Goal: Transaction & Acquisition: Book appointment/travel/reservation

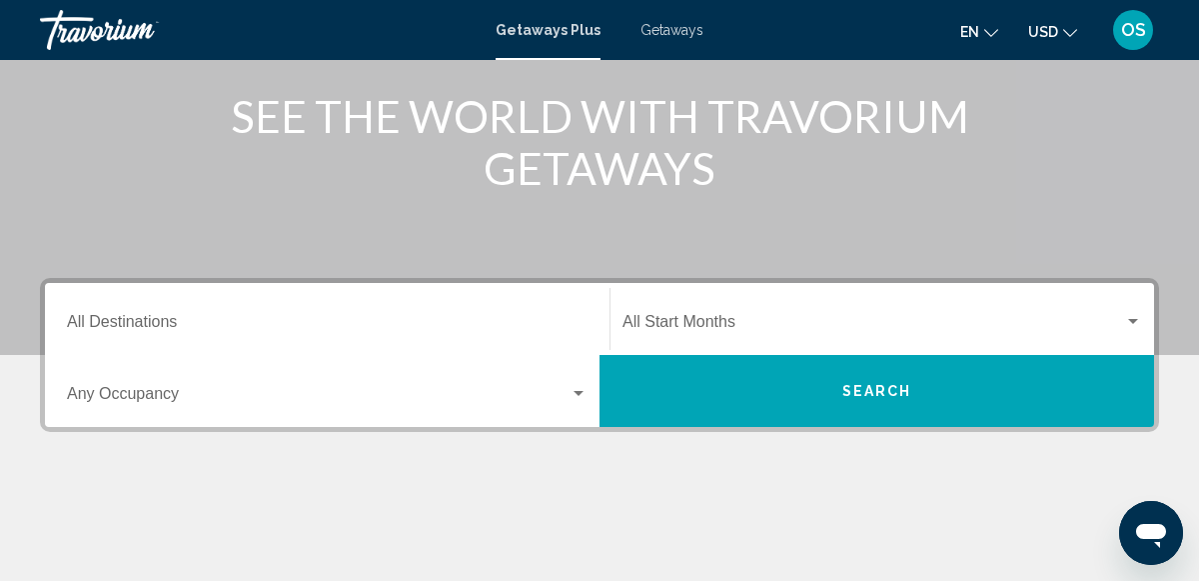
scroll to position [266, 0]
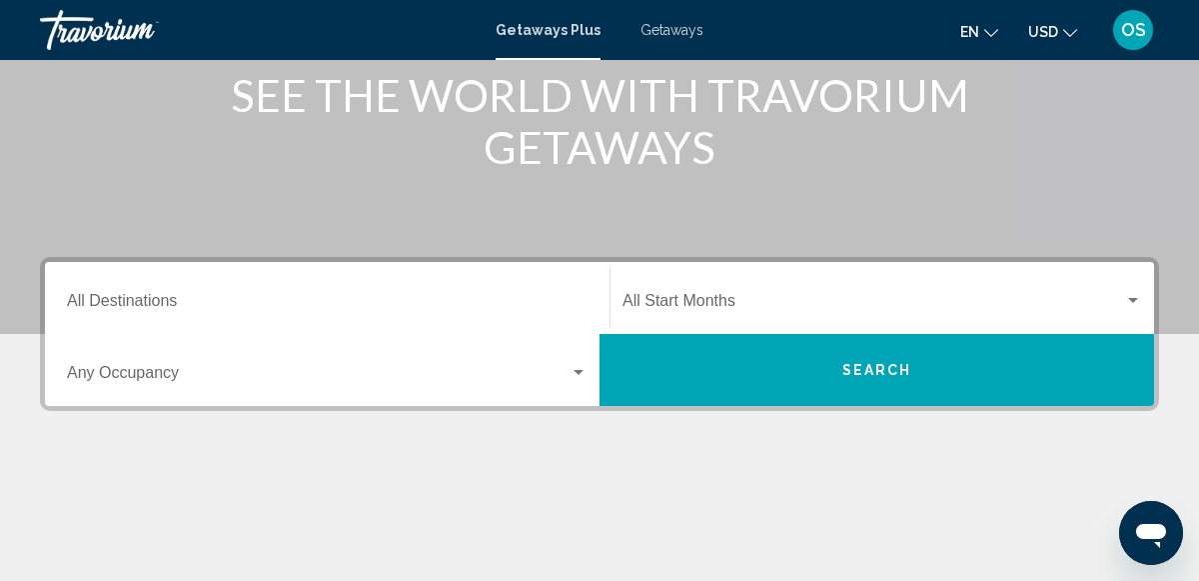
click at [216, 288] on div "Destination All Destinations" at bounding box center [327, 298] width 521 height 63
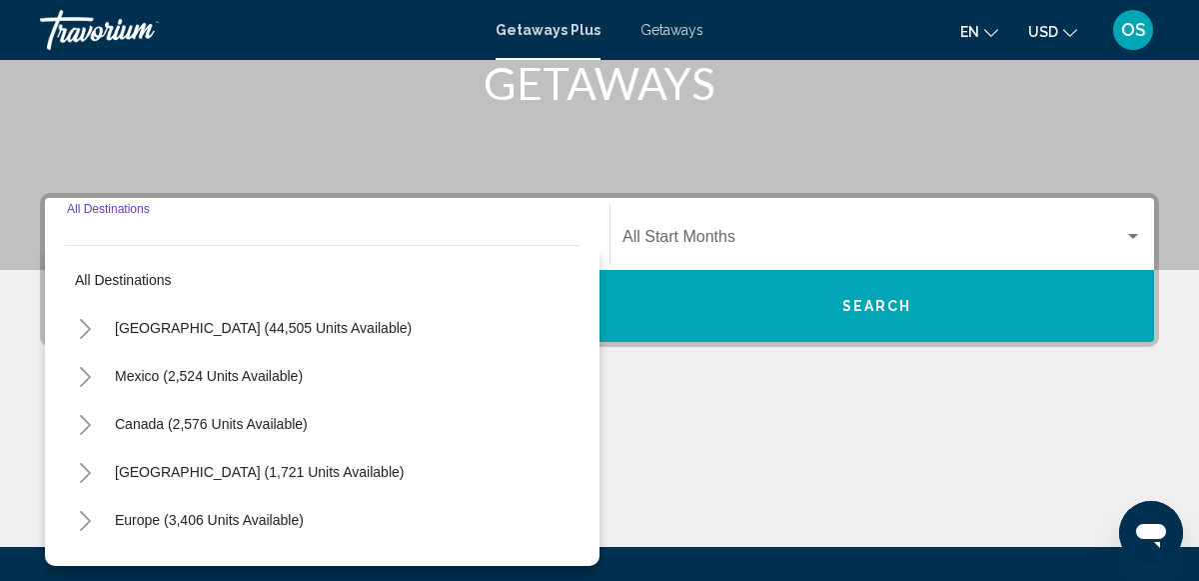
scroll to position [458, 0]
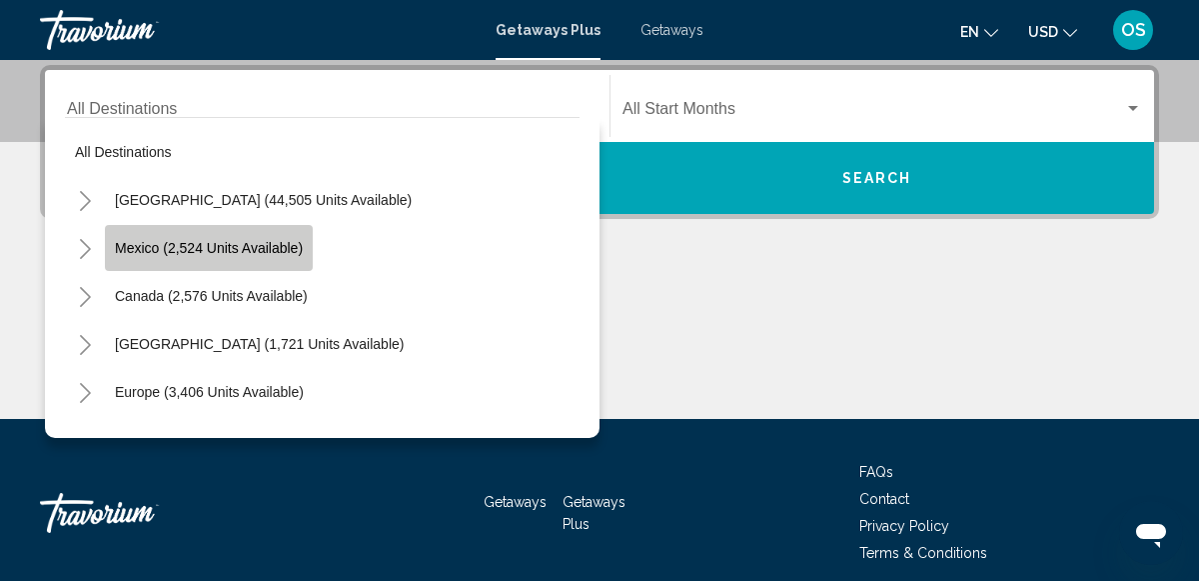
click at [245, 245] on span "Mexico (2,524 units available)" at bounding box center [209, 248] width 188 height 16
type input "**********"
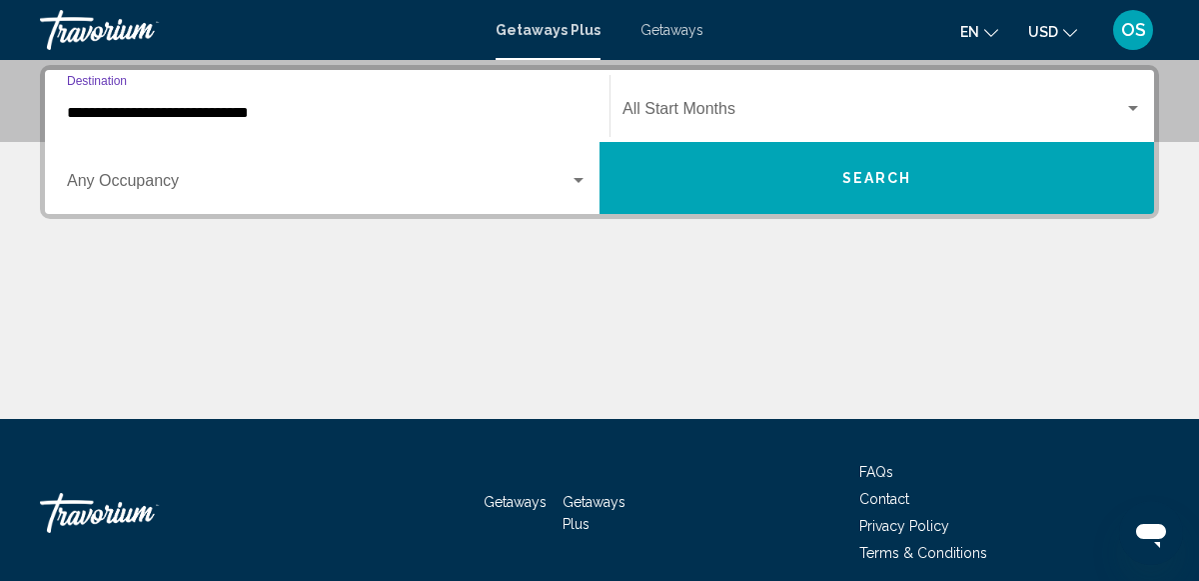
click at [1131, 98] on div "Start Month All Start Months" at bounding box center [883, 106] width 520 height 63
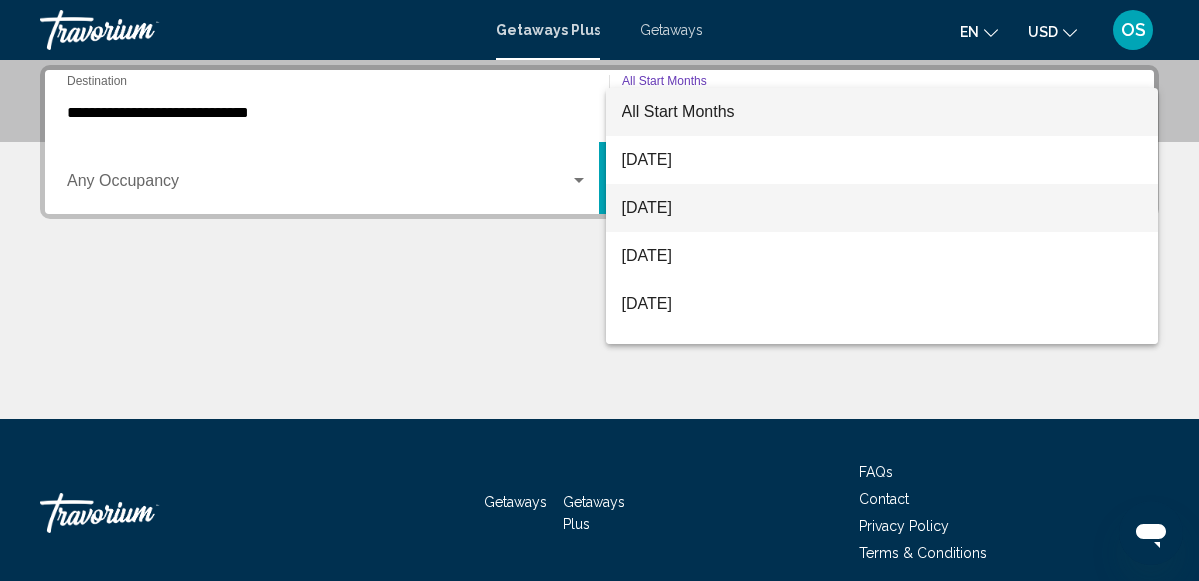
click at [714, 202] on span "September 2025" at bounding box center [883, 208] width 520 height 48
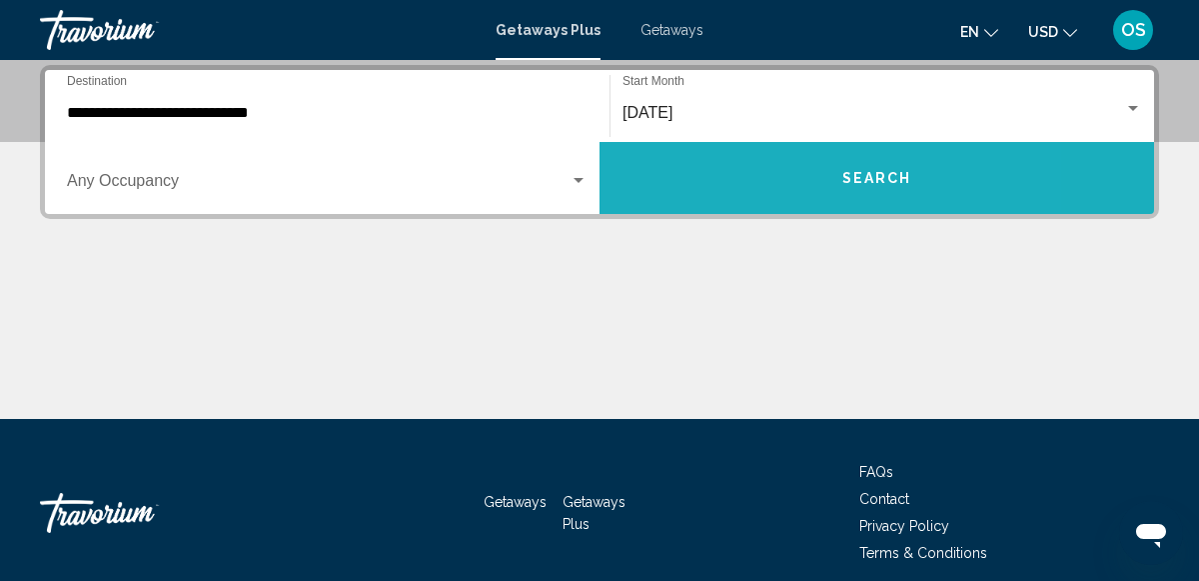
click at [728, 200] on button "Search" at bounding box center [877, 178] width 555 height 72
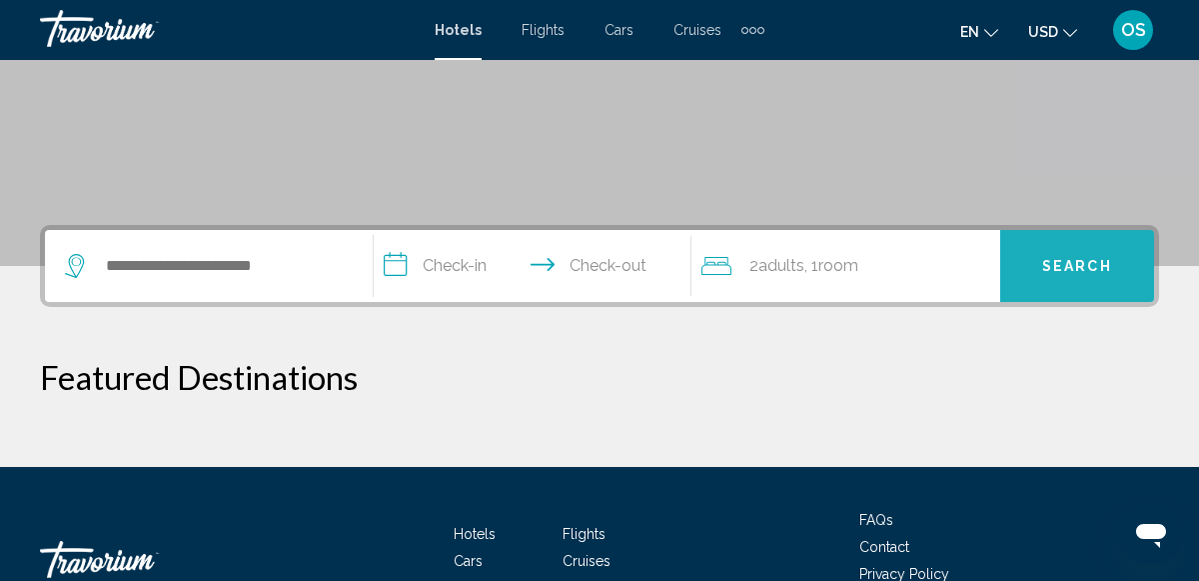
scroll to position [337, 0]
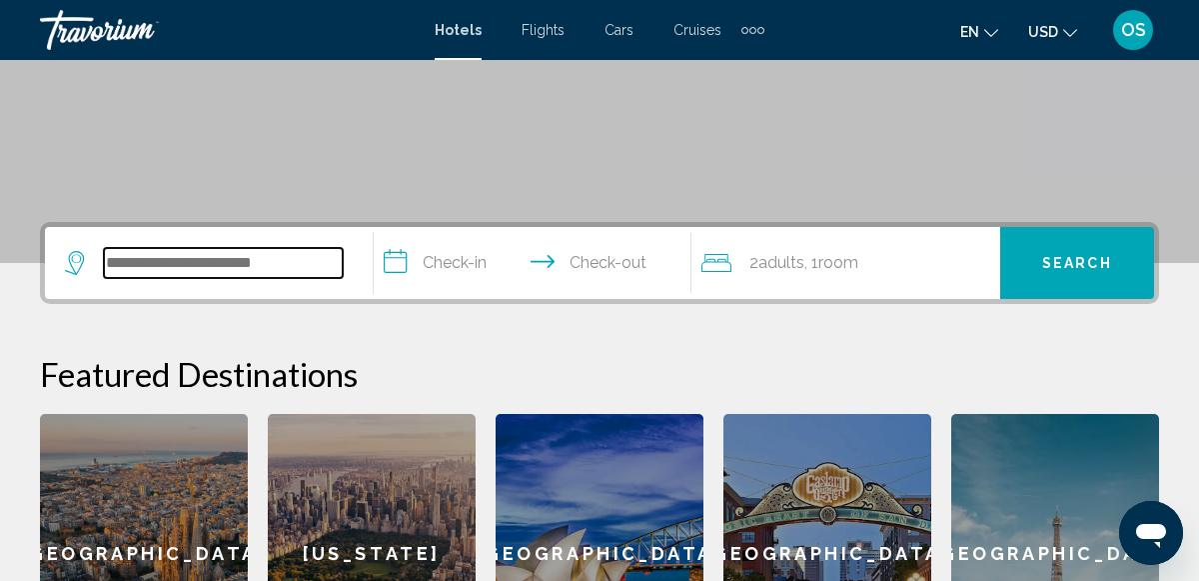
click at [263, 260] on input "Search widget" at bounding box center [223, 263] width 239 height 30
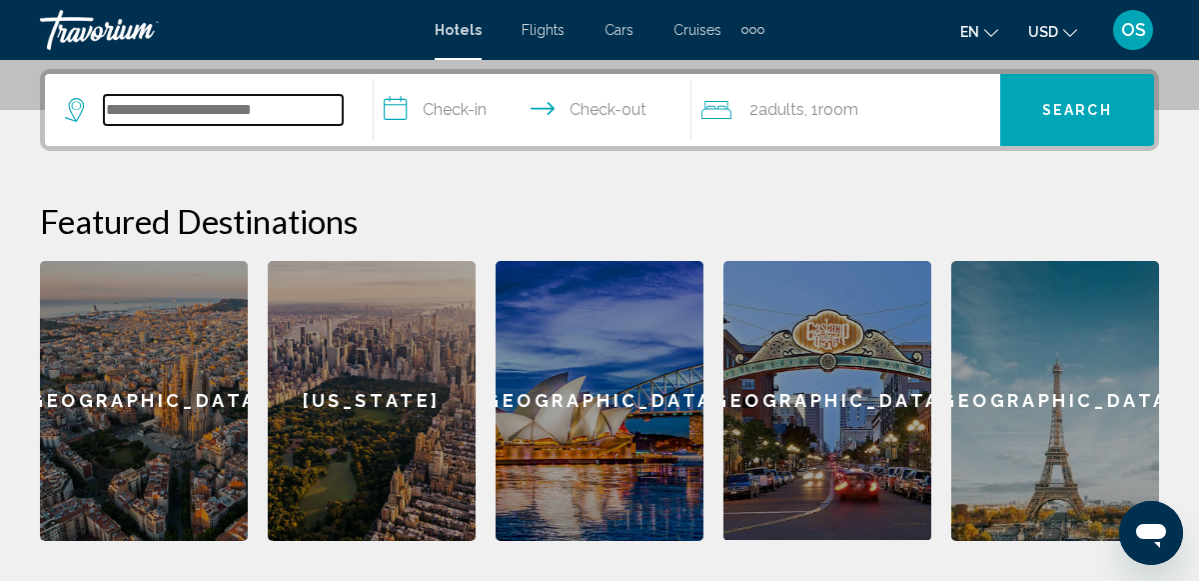
scroll to position [493, 0]
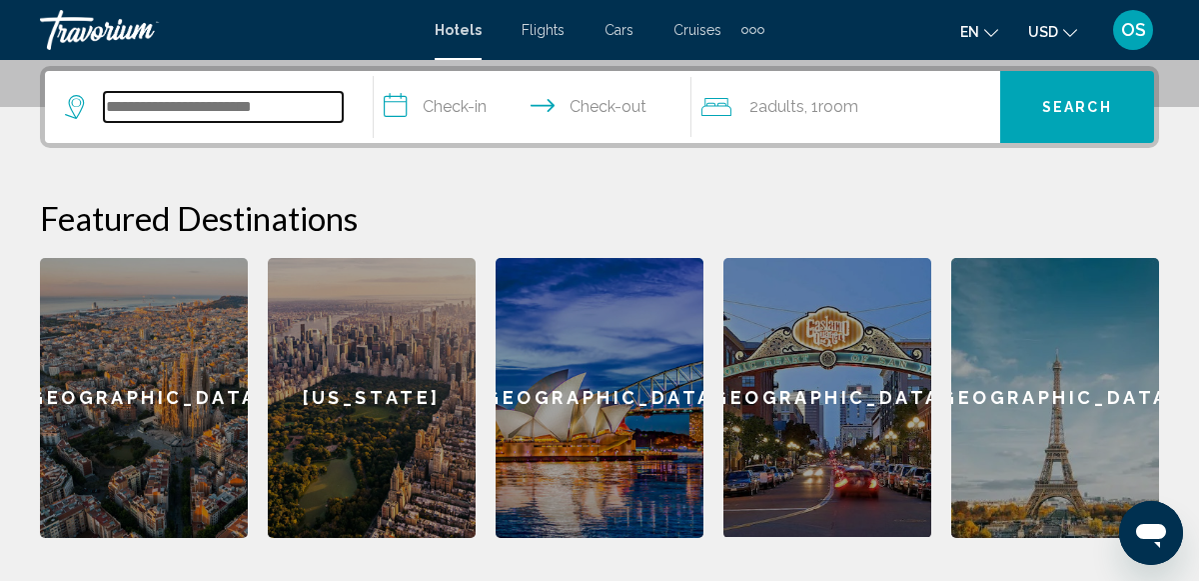
click at [289, 108] on input "Search widget" at bounding box center [223, 107] width 239 height 30
click at [68, 111] on icon "Search widget" at bounding box center [77, 107] width 24 height 24
click at [221, 110] on input "Search widget" at bounding box center [223, 107] width 239 height 30
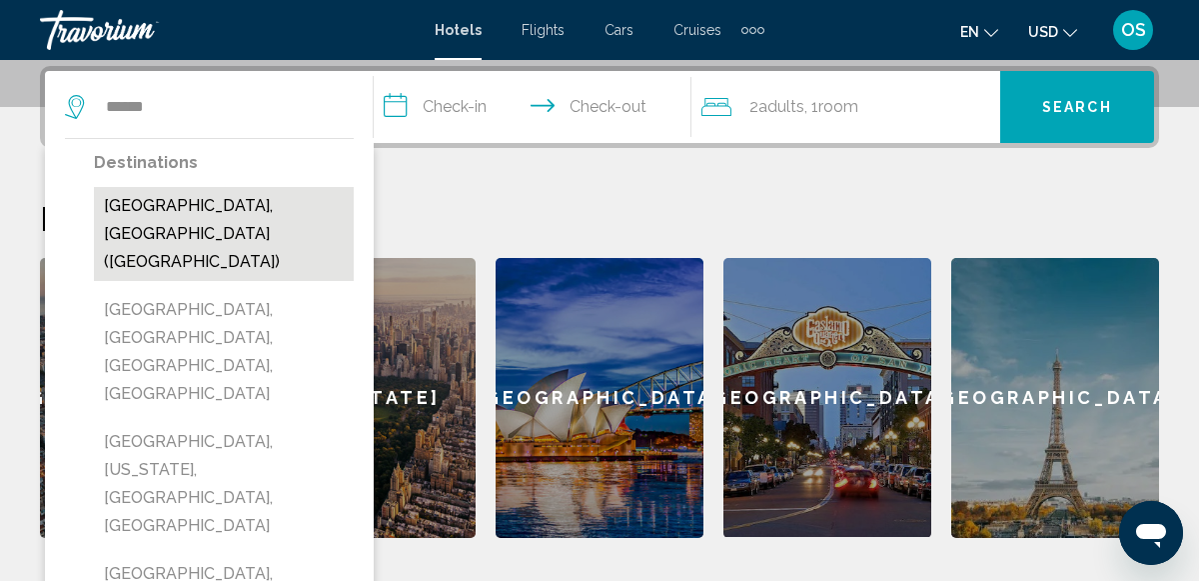
click at [202, 203] on button "[GEOGRAPHIC_DATA], [GEOGRAPHIC_DATA] ([GEOGRAPHIC_DATA])" at bounding box center [224, 234] width 260 height 94
type input "**********"
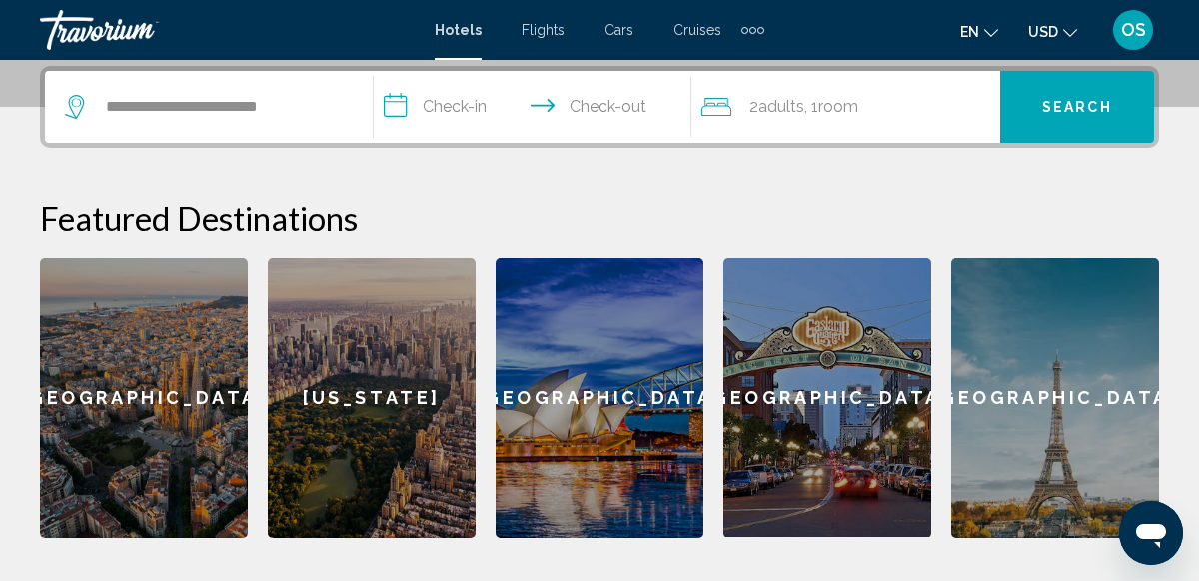
click at [450, 100] on input "**********" at bounding box center [537, 110] width 327 height 78
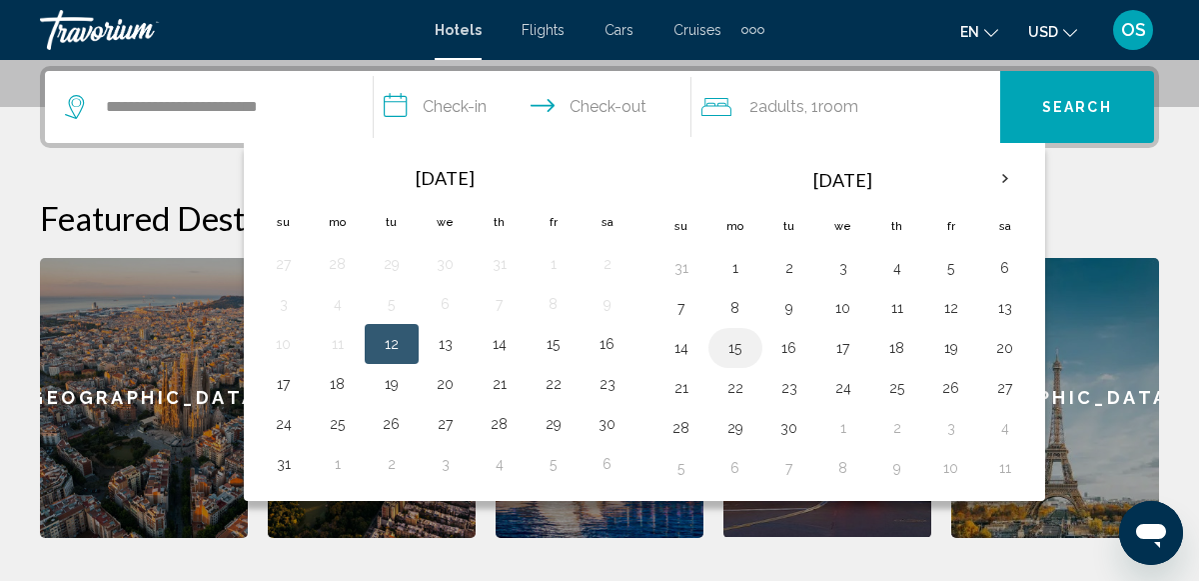
click at [719, 343] on button "15" at bounding box center [735, 348] width 32 height 28
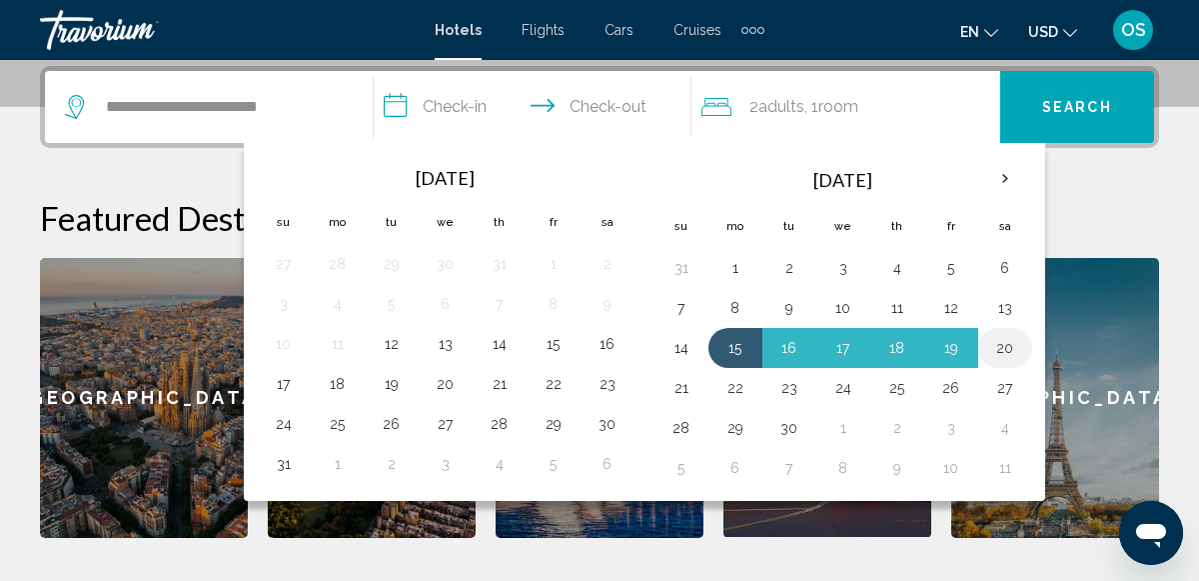
click at [1006, 352] on button "20" at bounding box center [1005, 348] width 32 height 28
type input "**********"
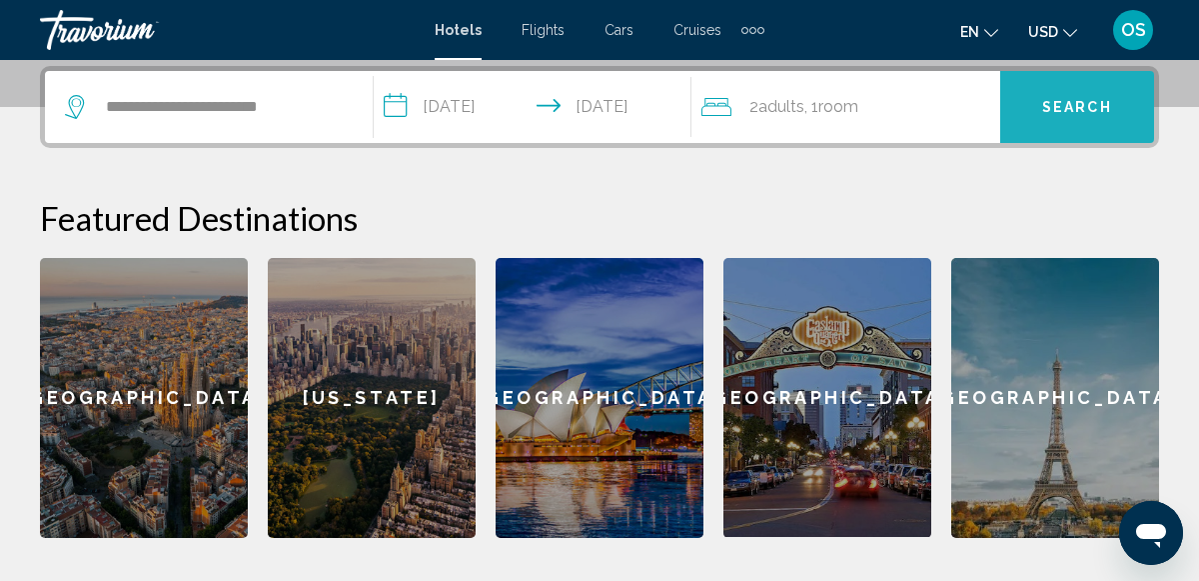
click at [1125, 89] on button "Search" at bounding box center [1077, 107] width 154 height 72
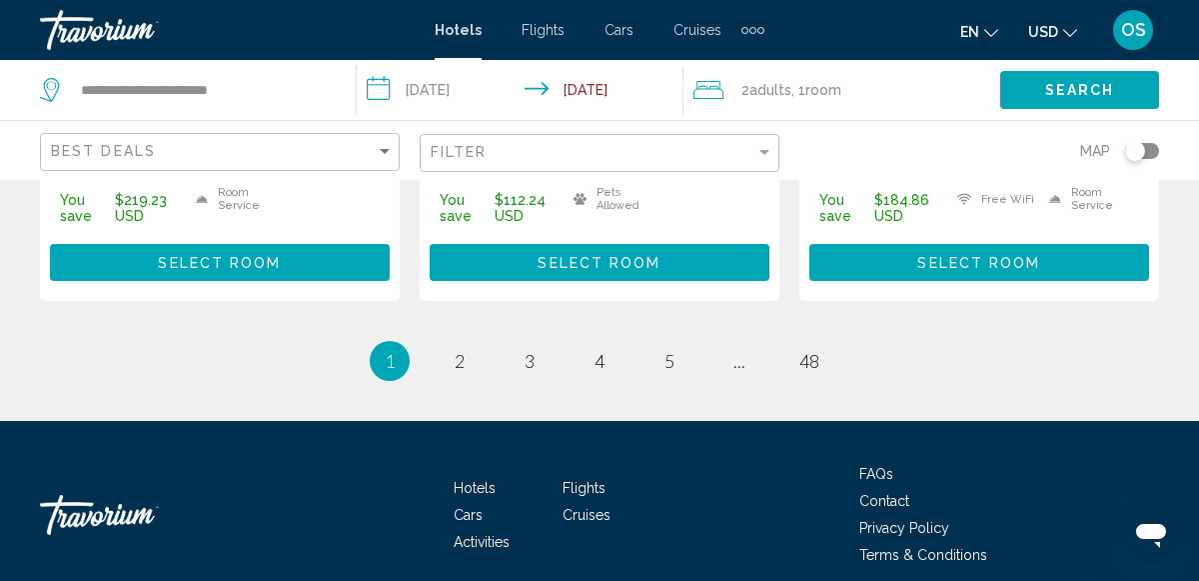
scroll to position [3256, 0]
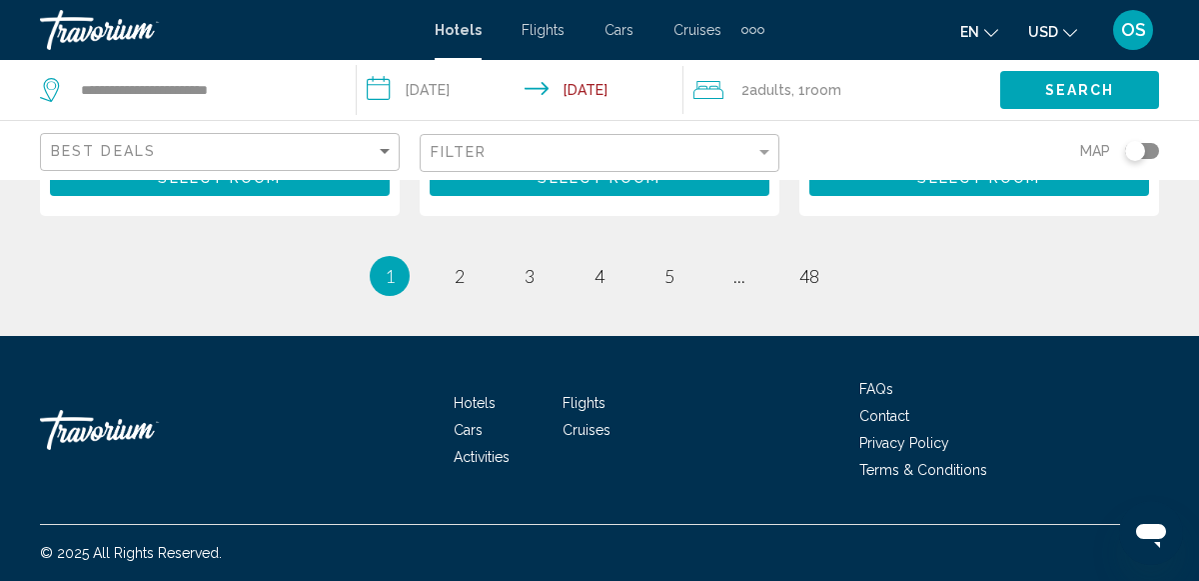
click at [592, 432] on span "Cruises" at bounding box center [587, 430] width 48 height 16
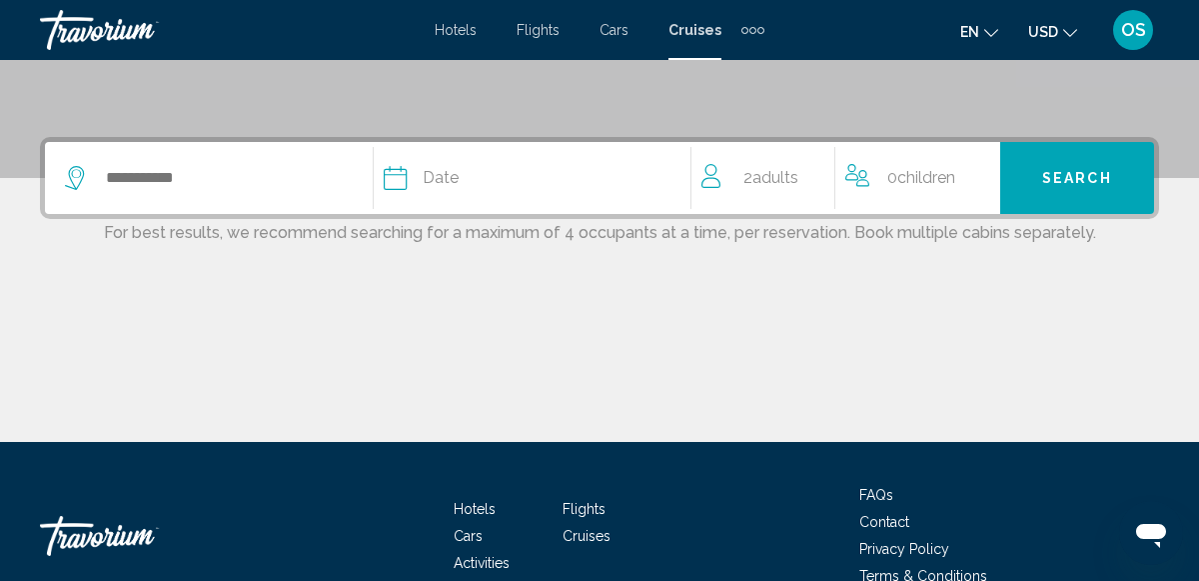
scroll to position [423, 0]
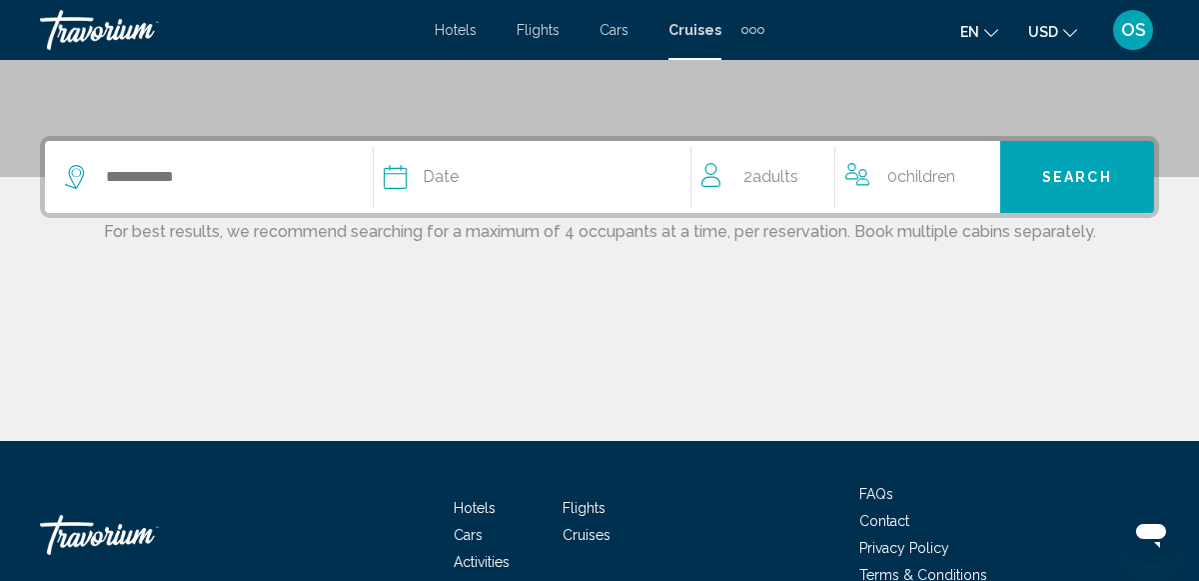
click at [481, 181] on div "Date" at bounding box center [538, 177] width 308 height 28
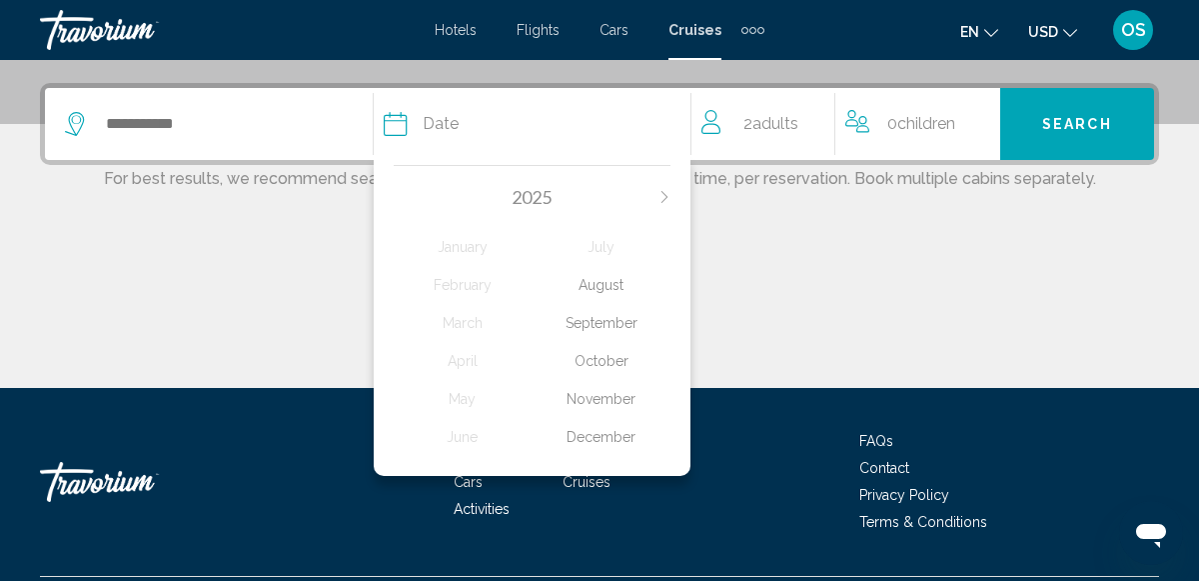
scroll to position [493, 0]
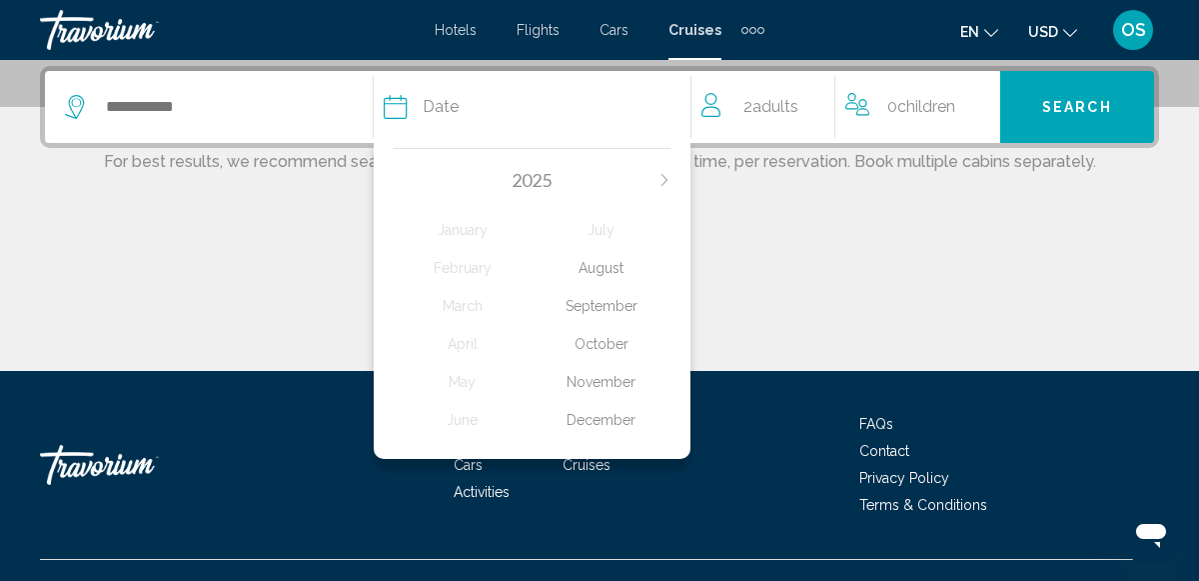
click at [611, 306] on div "September" at bounding box center [601, 306] width 139 height 36
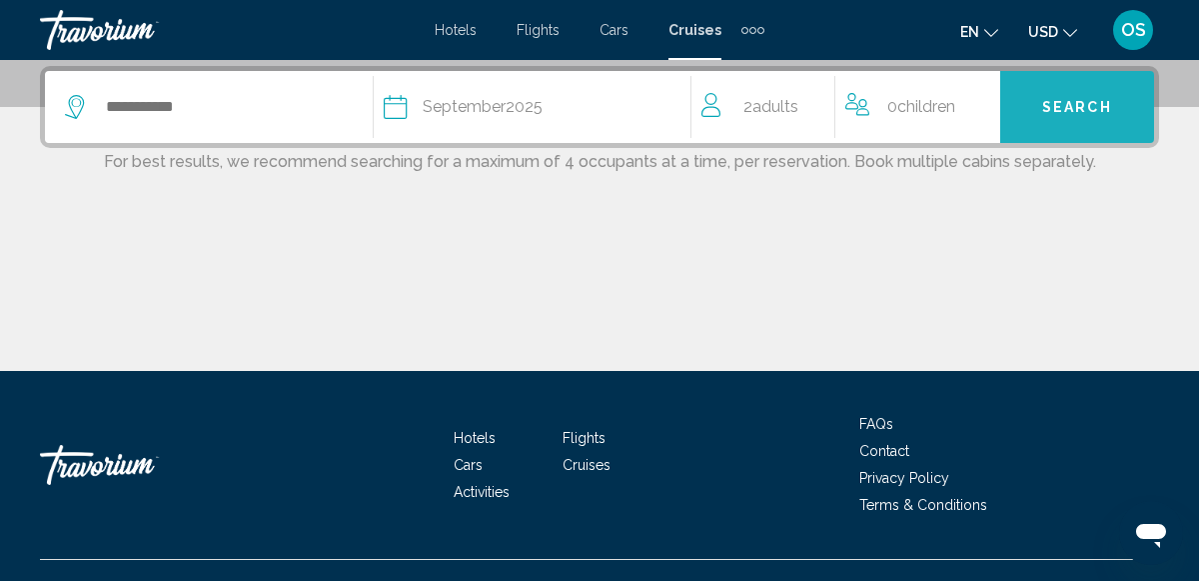
click at [1029, 127] on button "Search" at bounding box center [1077, 107] width 154 height 72
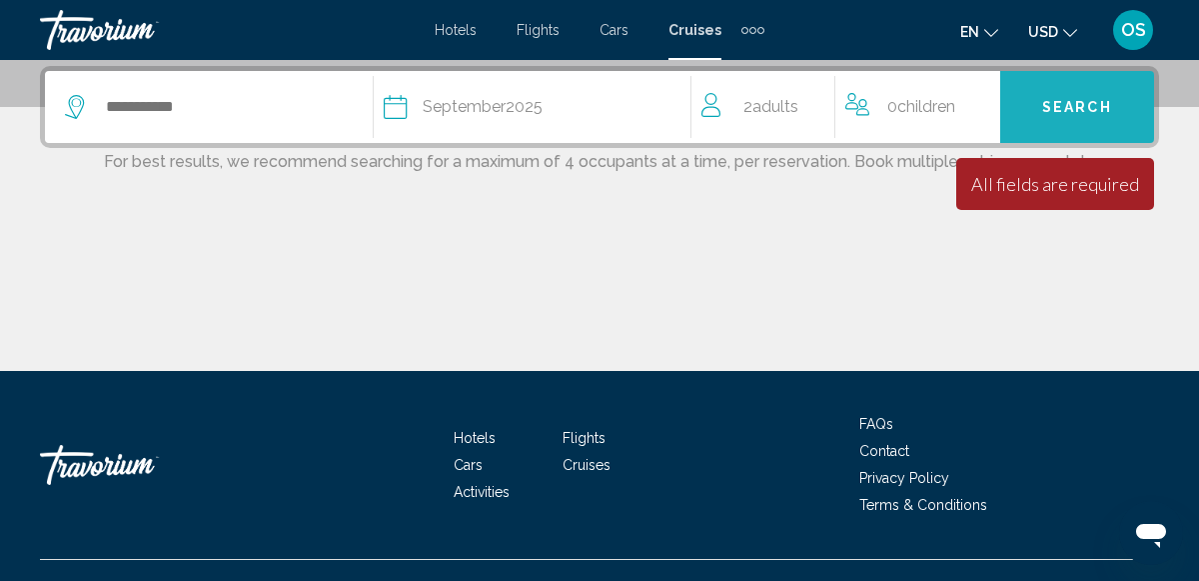
click at [1023, 121] on button "Search" at bounding box center [1077, 107] width 154 height 72
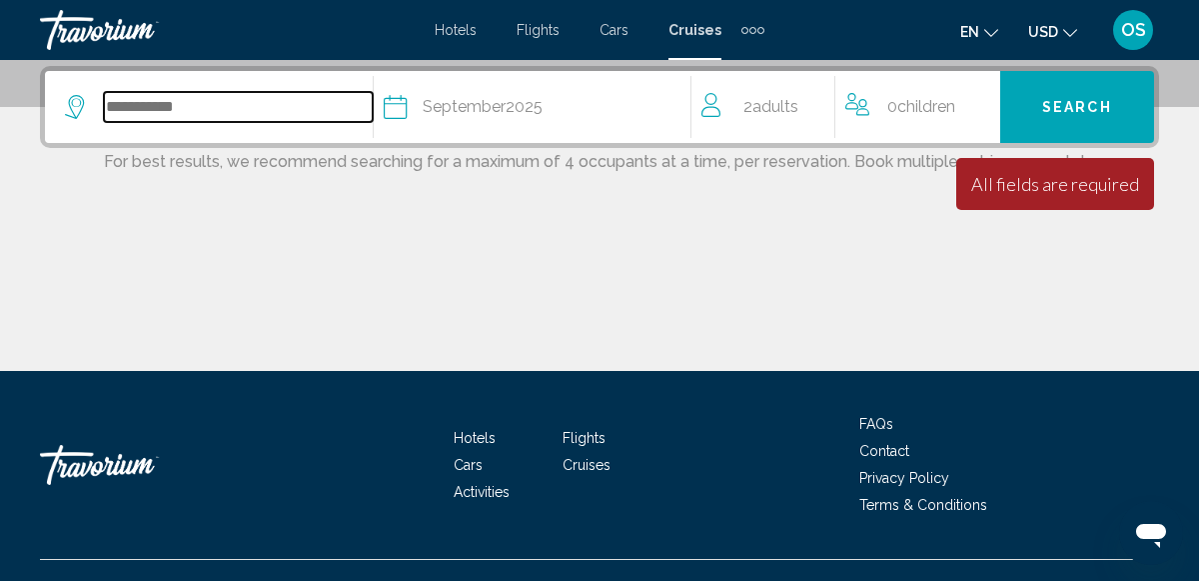
click at [296, 95] on input "Search widget" at bounding box center [238, 107] width 269 height 30
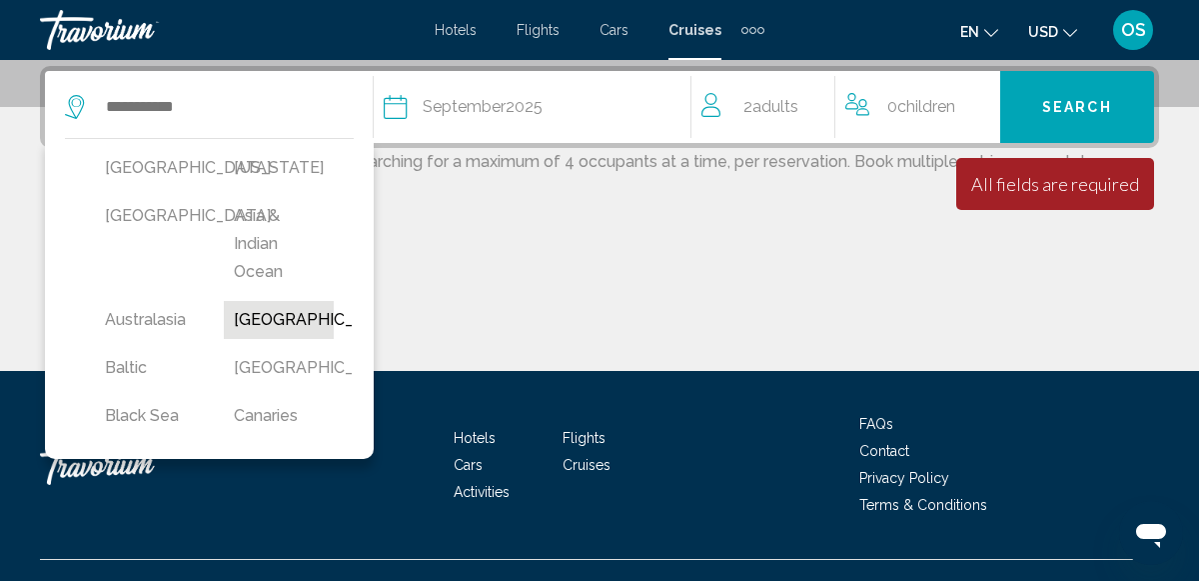
click at [285, 324] on button "[GEOGRAPHIC_DATA]" at bounding box center [278, 320] width 109 height 38
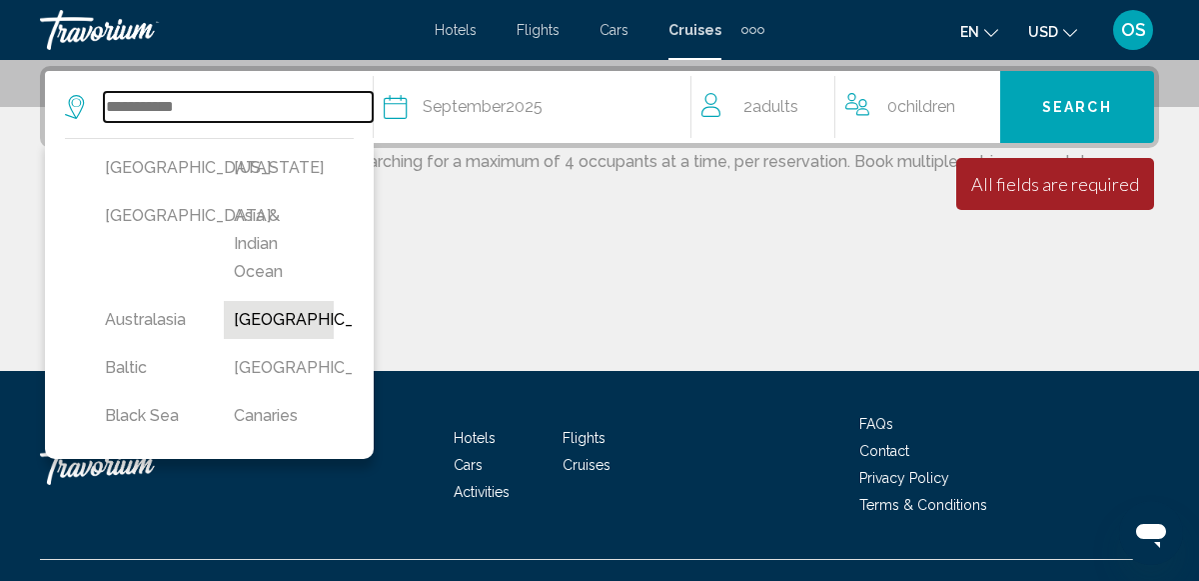
type input "*******"
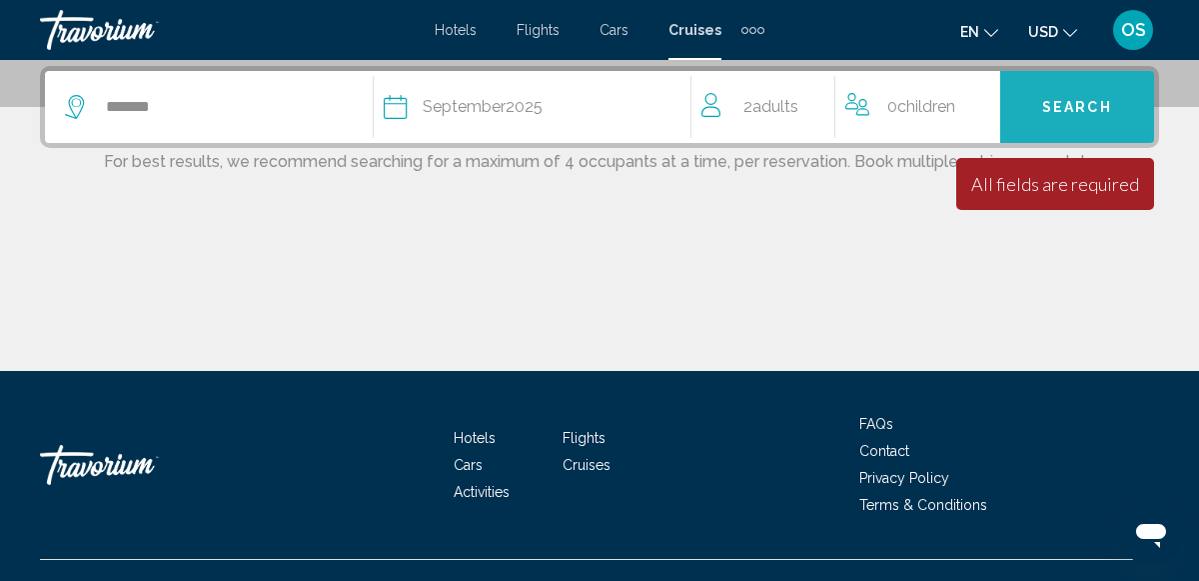
click at [1080, 76] on button "Search" at bounding box center [1077, 107] width 154 height 72
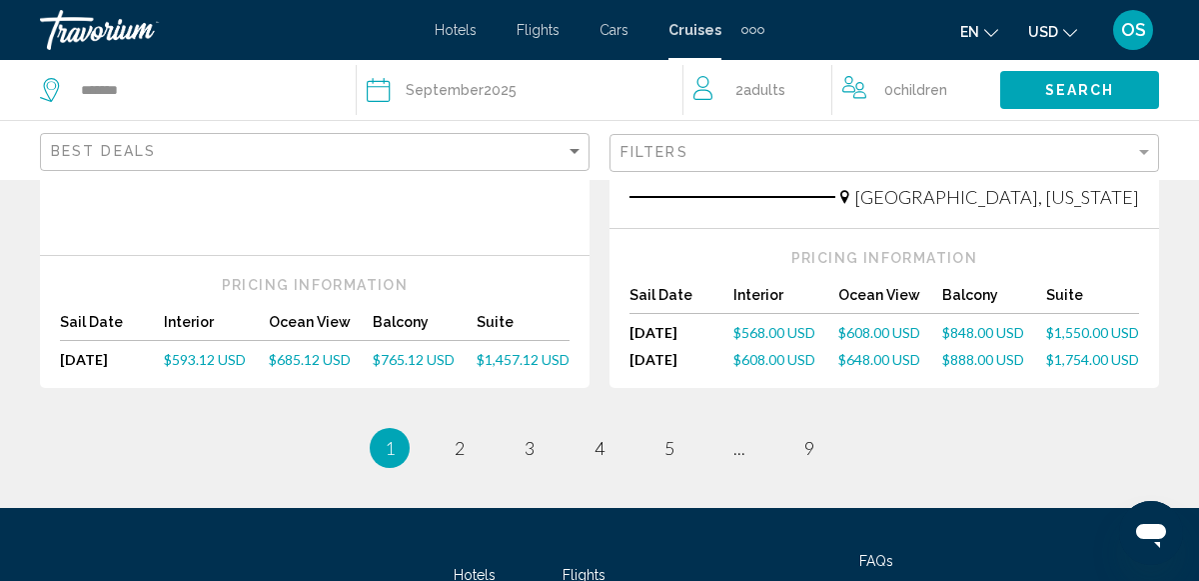
scroll to position [2644, 0]
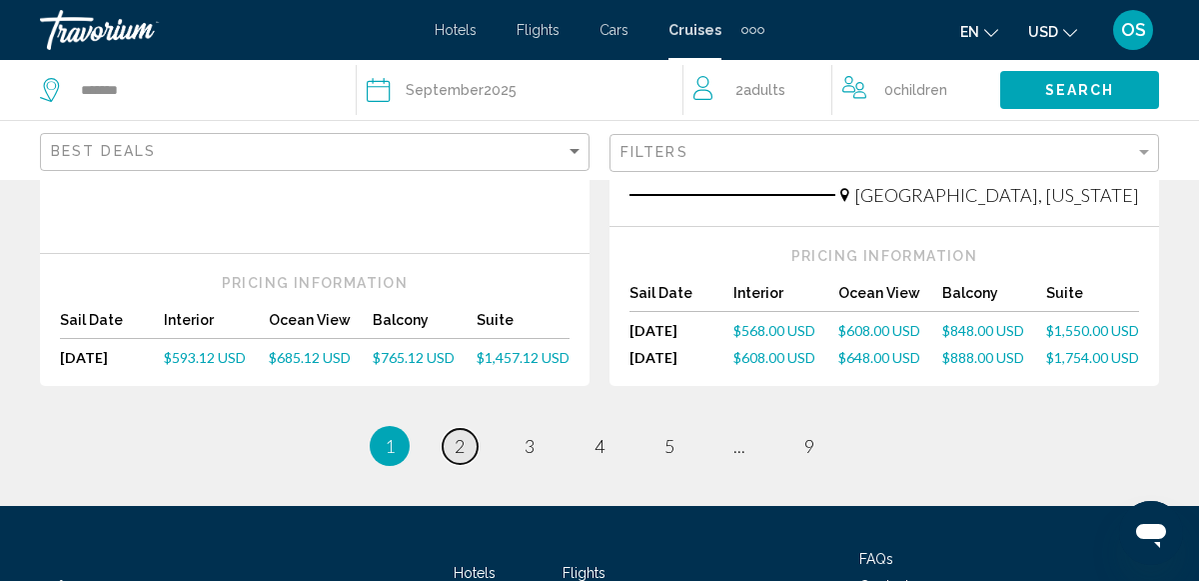
click at [456, 435] on span "2" at bounding box center [460, 446] width 10 height 22
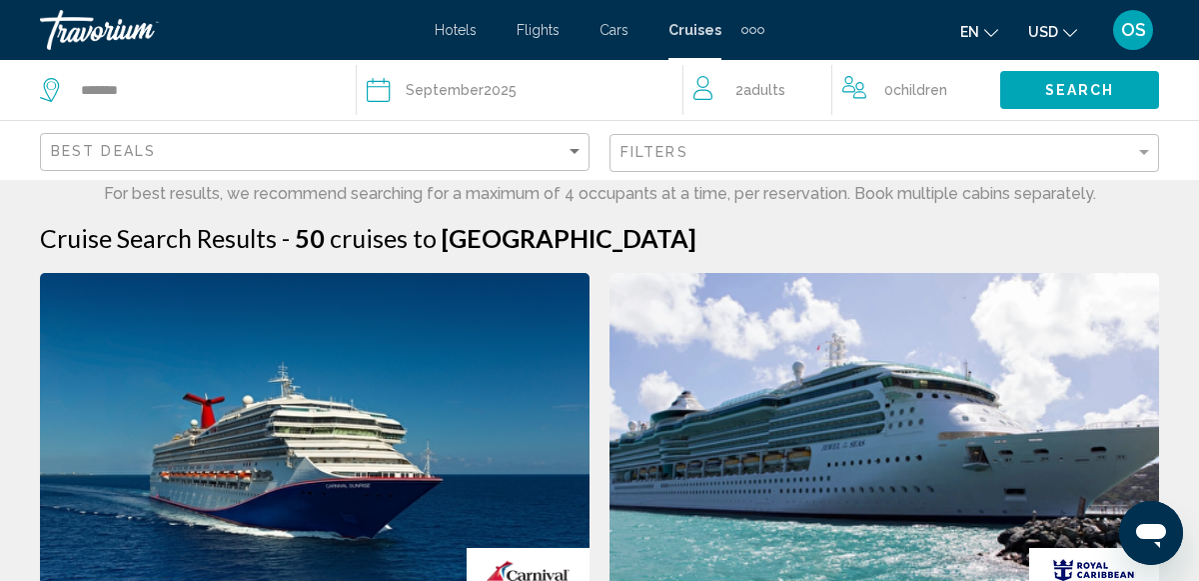
click at [469, 36] on span "Hotels" at bounding box center [456, 30] width 42 height 16
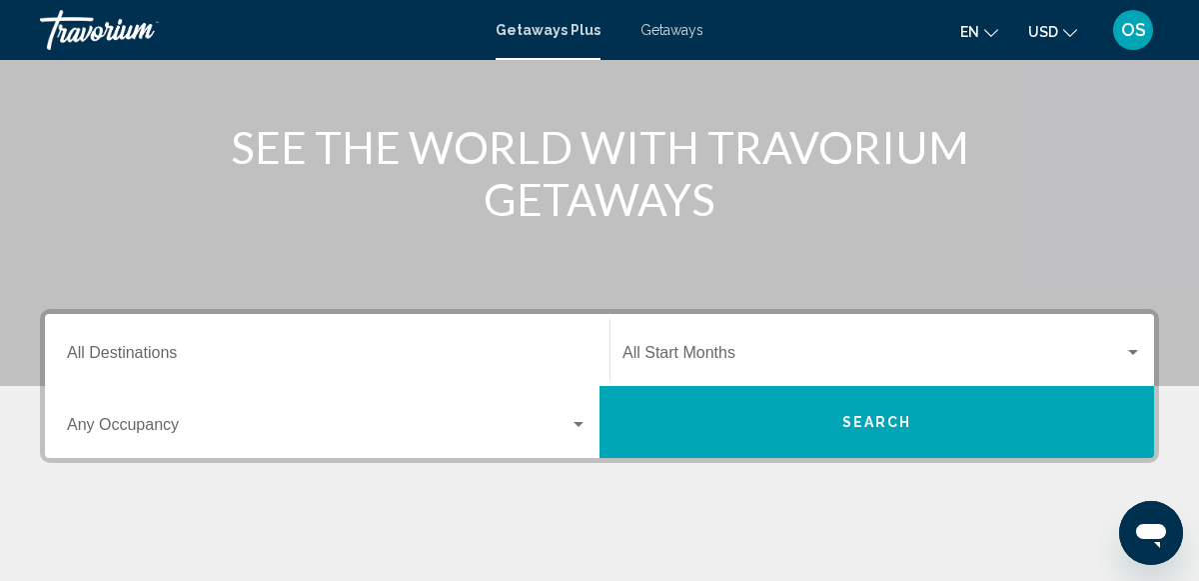
scroll to position [204, 0]
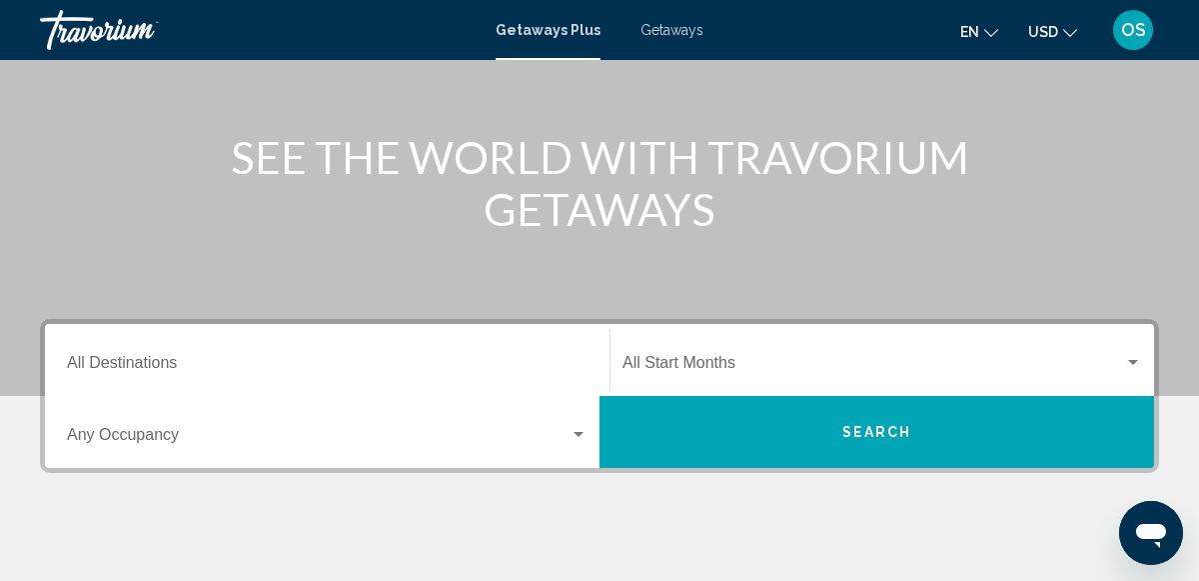
click at [231, 370] on input "Destination All Destinations" at bounding box center [327, 367] width 521 height 18
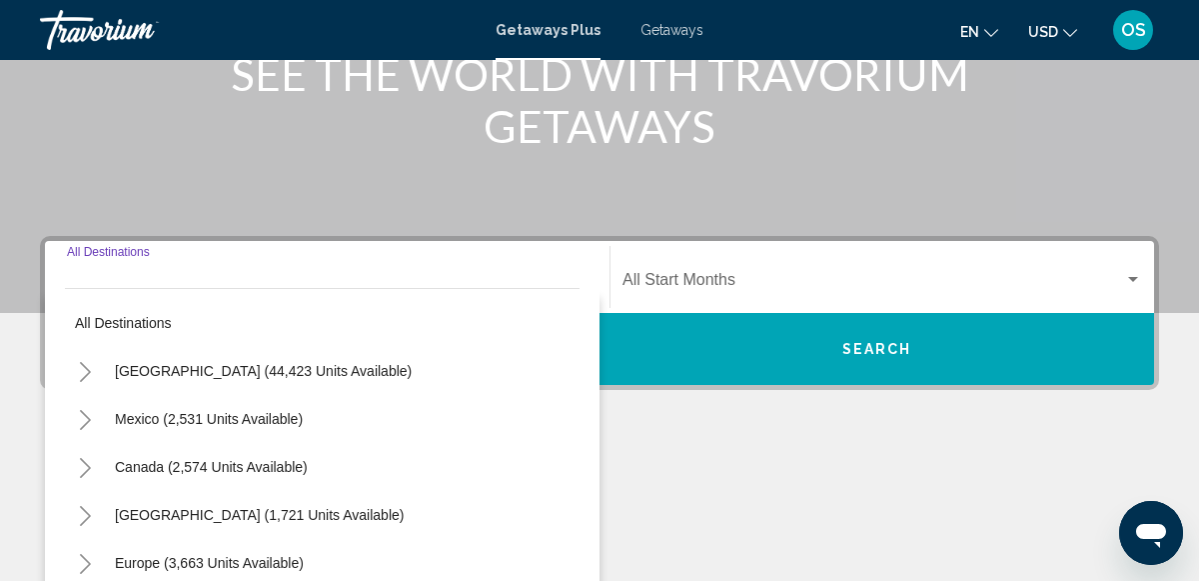
scroll to position [458, 0]
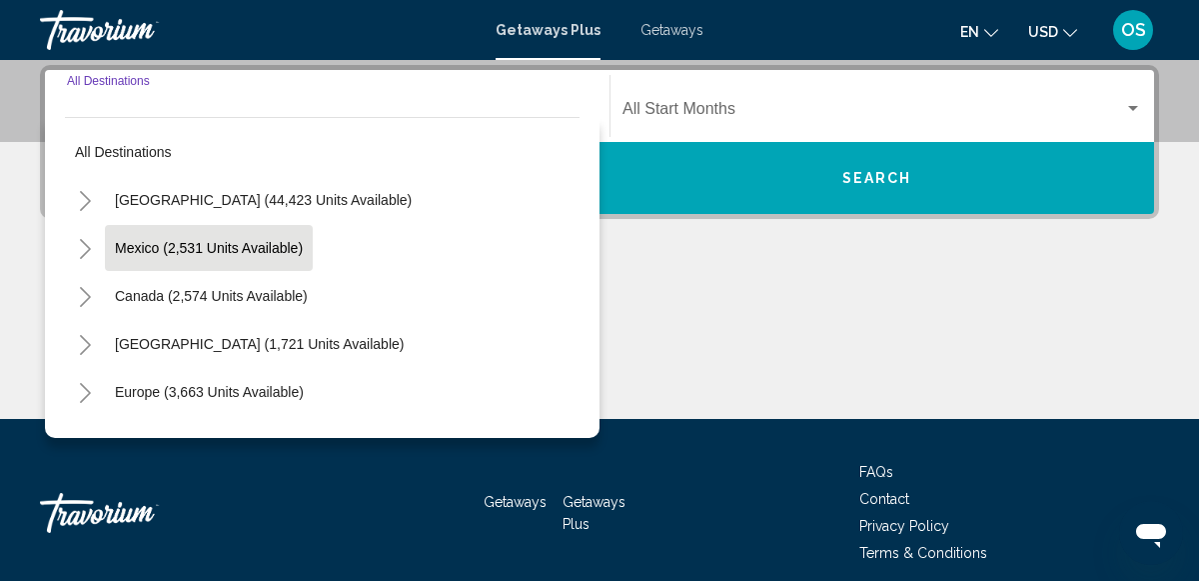
click at [184, 240] on span "Mexico (2,531 units available)" at bounding box center [209, 248] width 188 height 16
type input "**********"
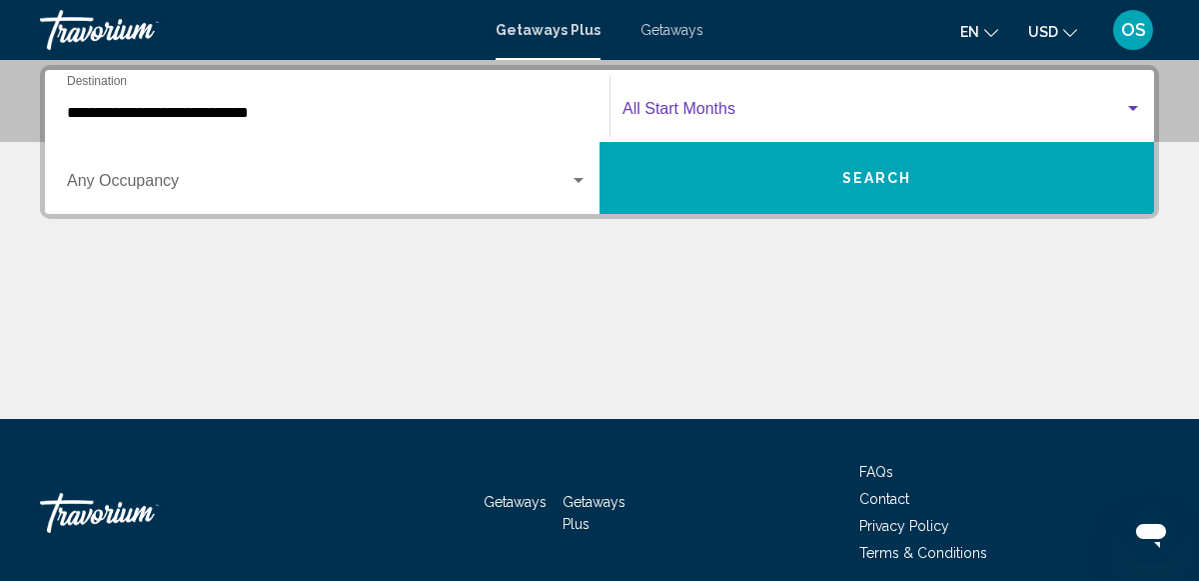
click at [1135, 106] on div "Search widget" at bounding box center [1133, 108] width 10 height 5
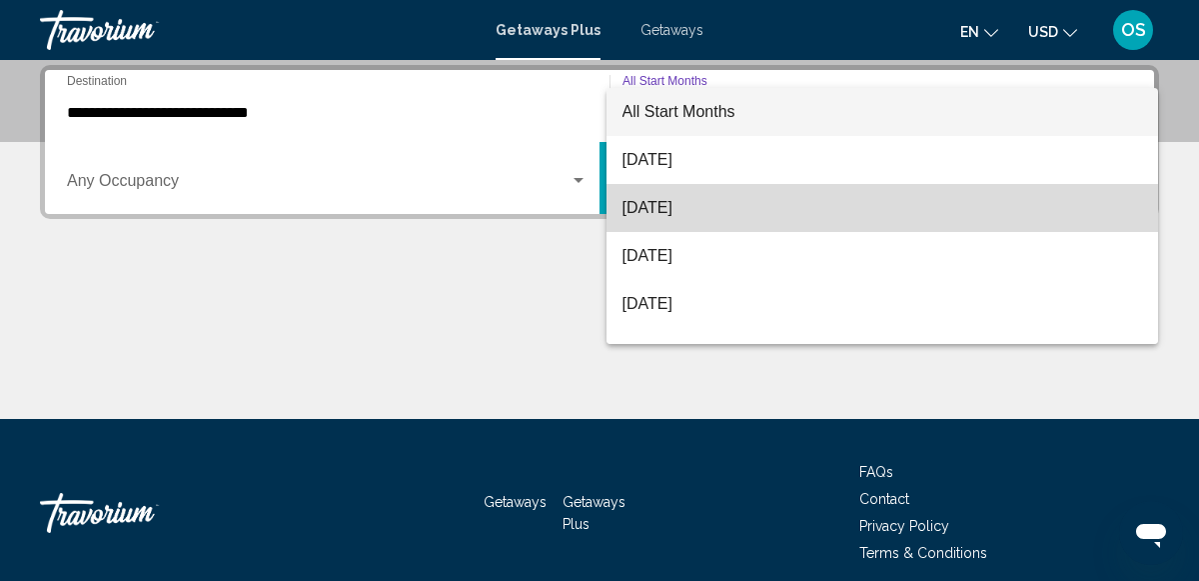
click at [987, 208] on span "September 2025" at bounding box center [883, 208] width 520 height 48
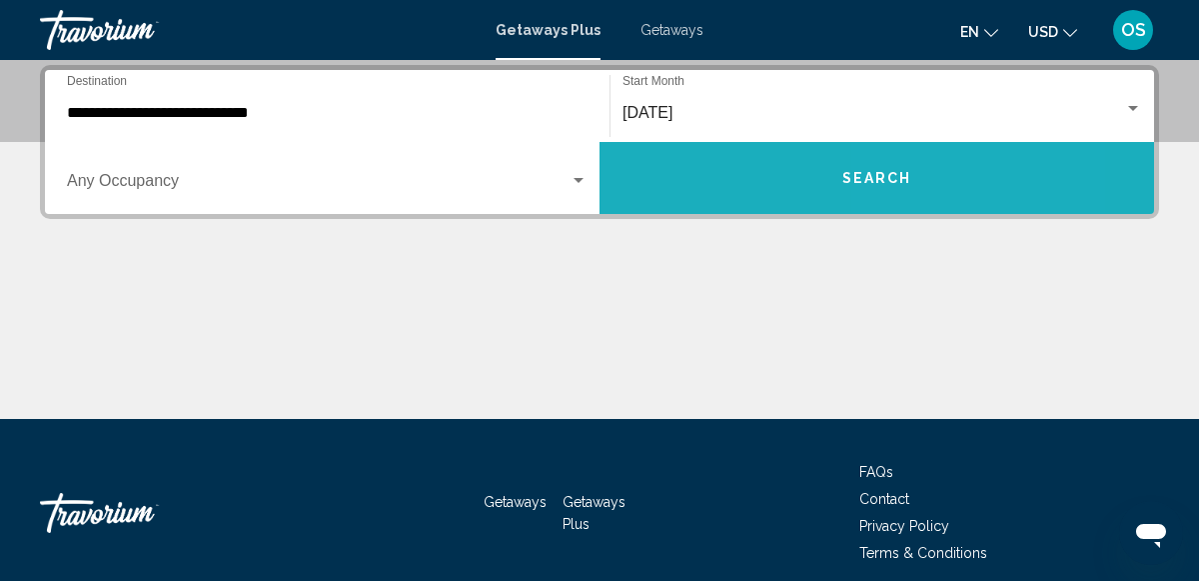
click at [980, 190] on button "Search" at bounding box center [877, 178] width 555 height 72
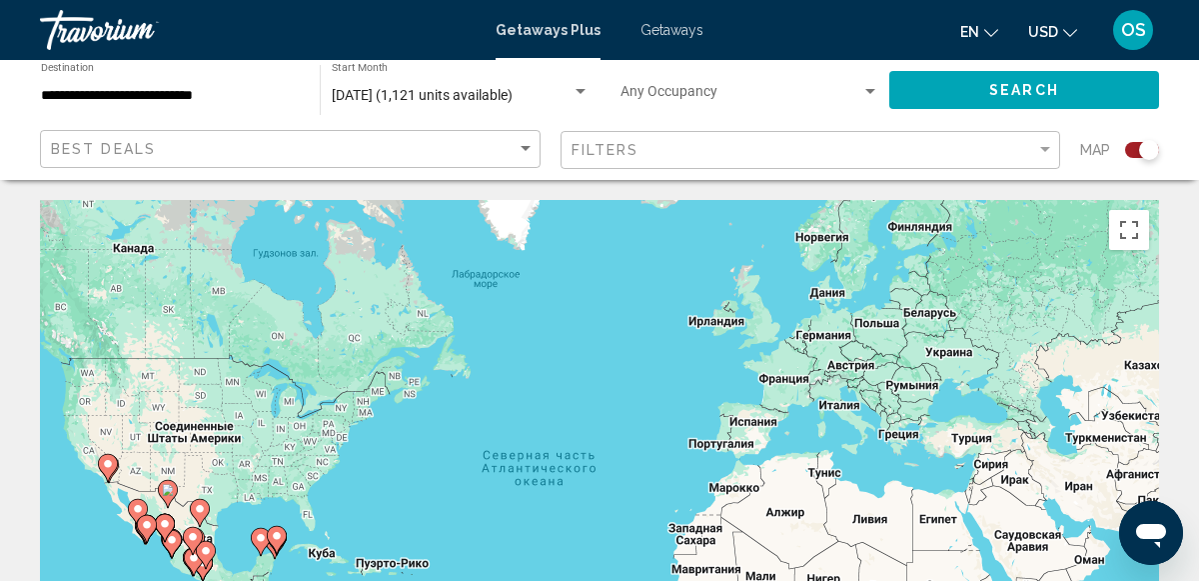
click at [1136, 148] on div "Search widget" at bounding box center [1142, 150] width 34 height 16
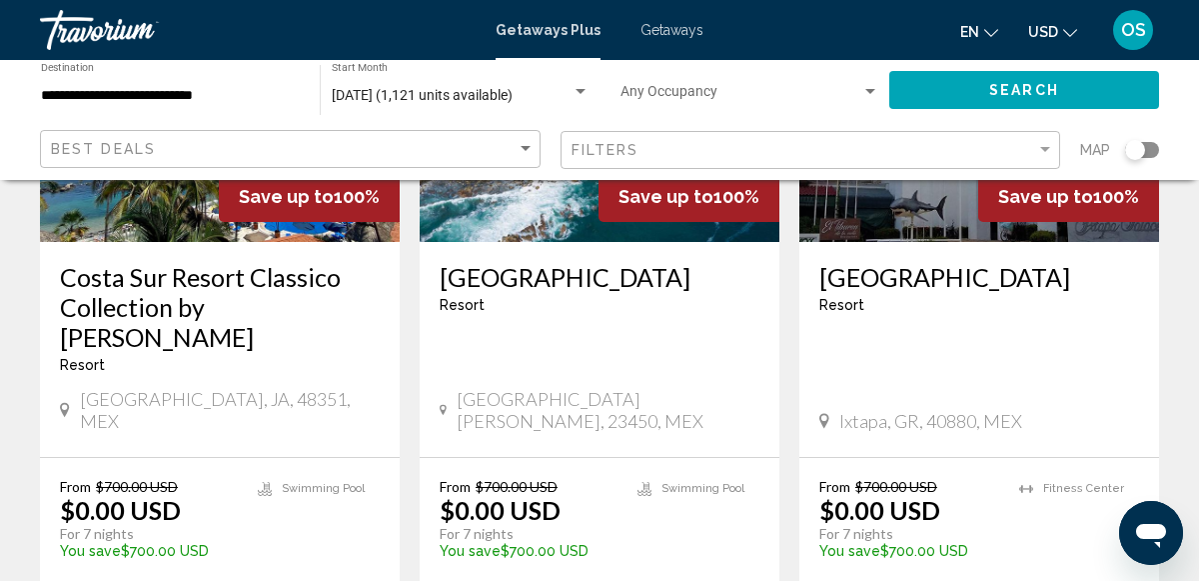
scroll to position [350, 0]
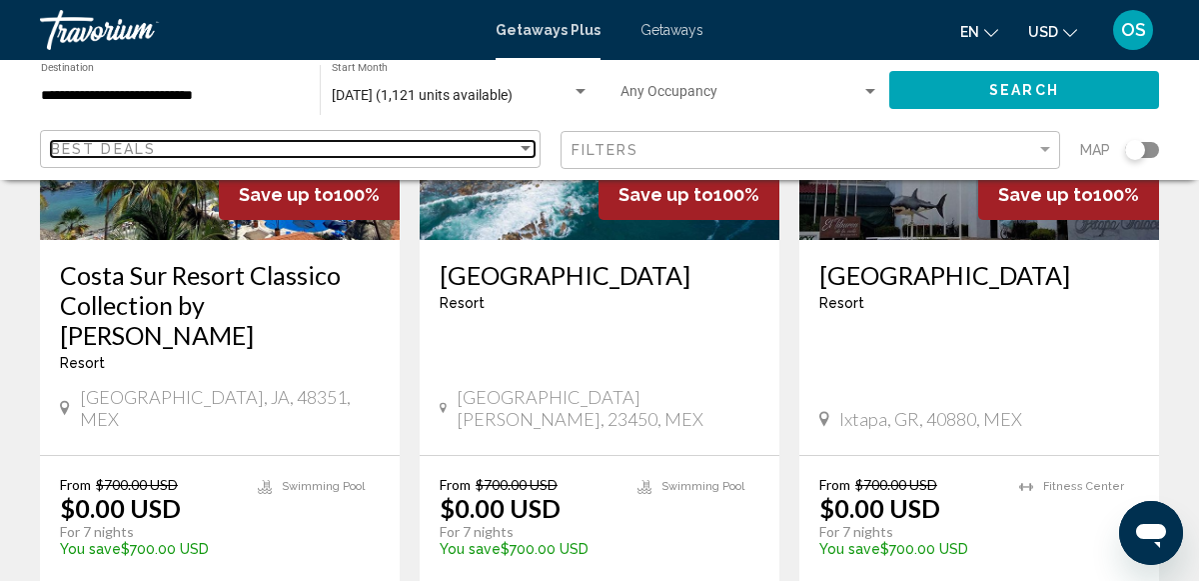
click at [524, 151] on div "Sort by" at bounding box center [526, 149] width 18 height 16
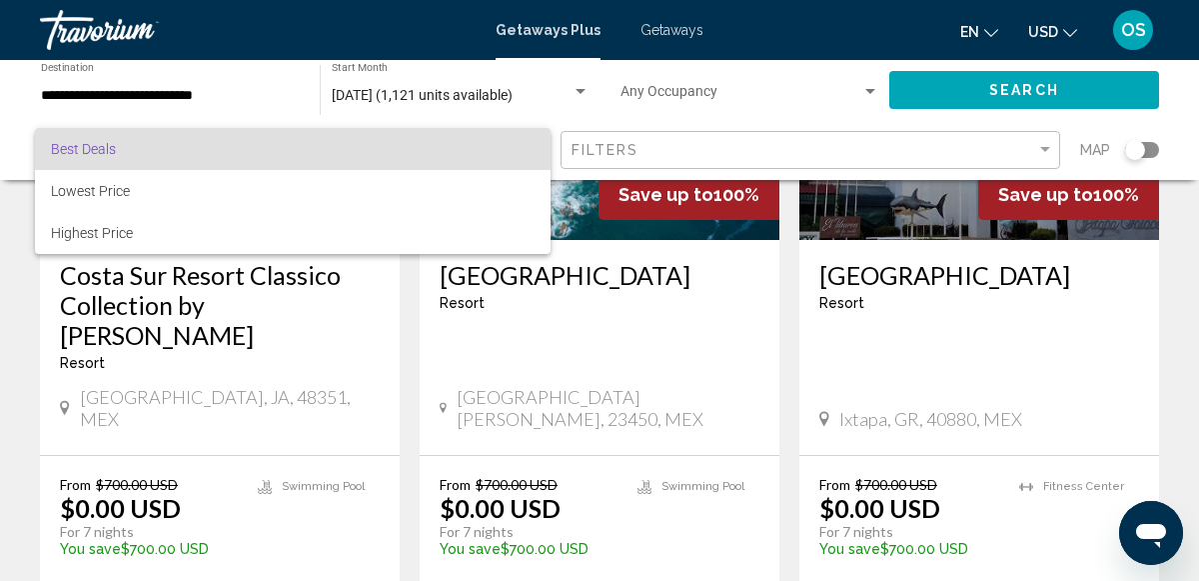
click at [1044, 147] on div at bounding box center [599, 290] width 1199 height 581
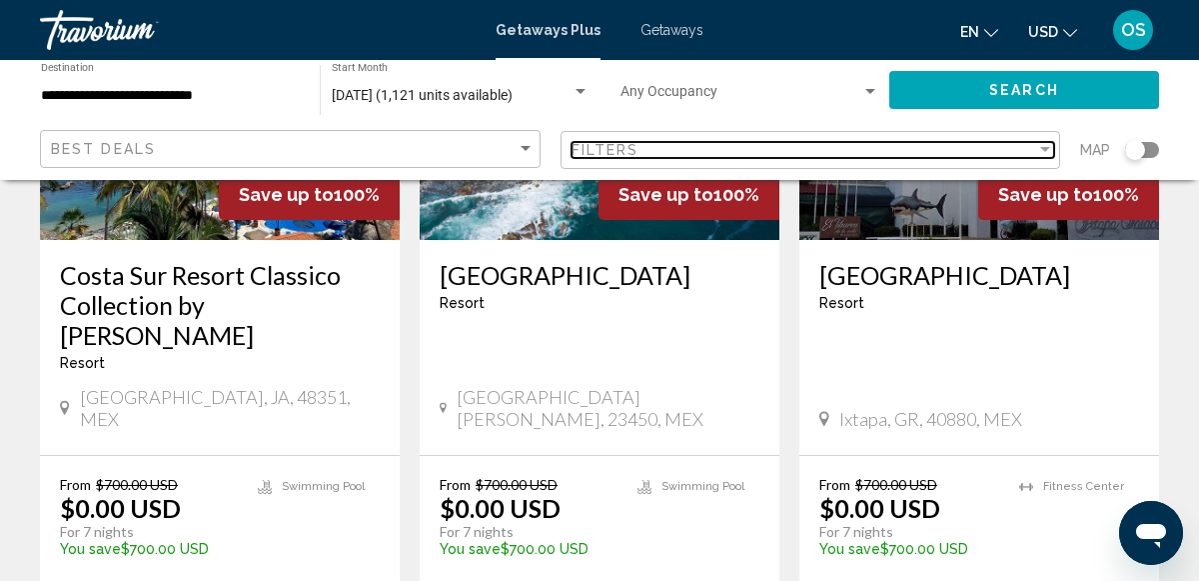
click at [1044, 147] on div "Filter" at bounding box center [1045, 149] width 10 height 5
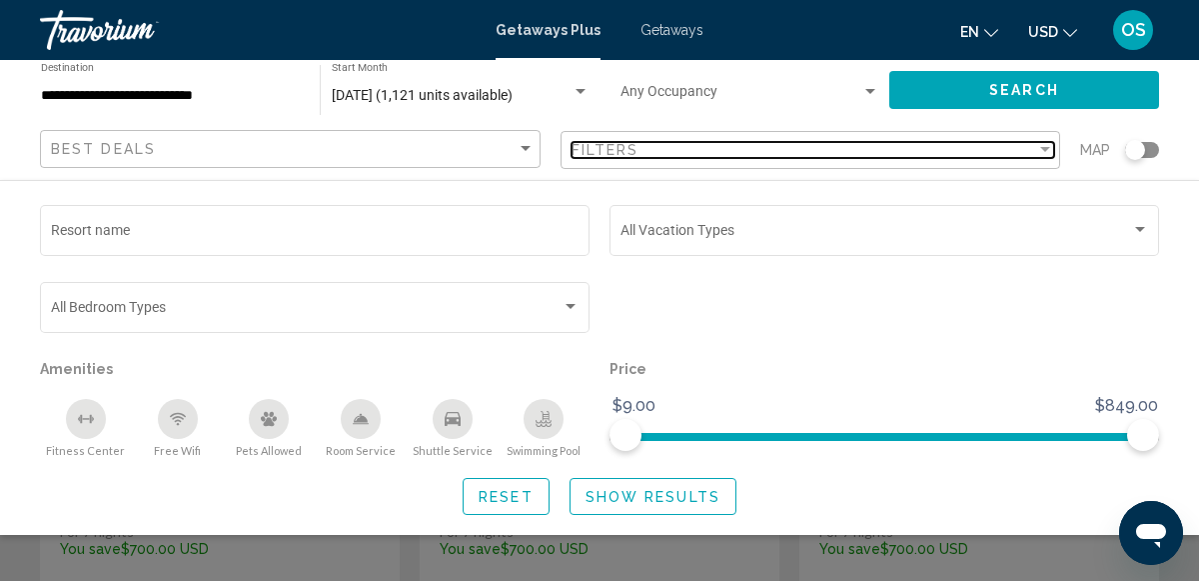
click at [1047, 152] on div "Filter" at bounding box center [1045, 150] width 18 height 16
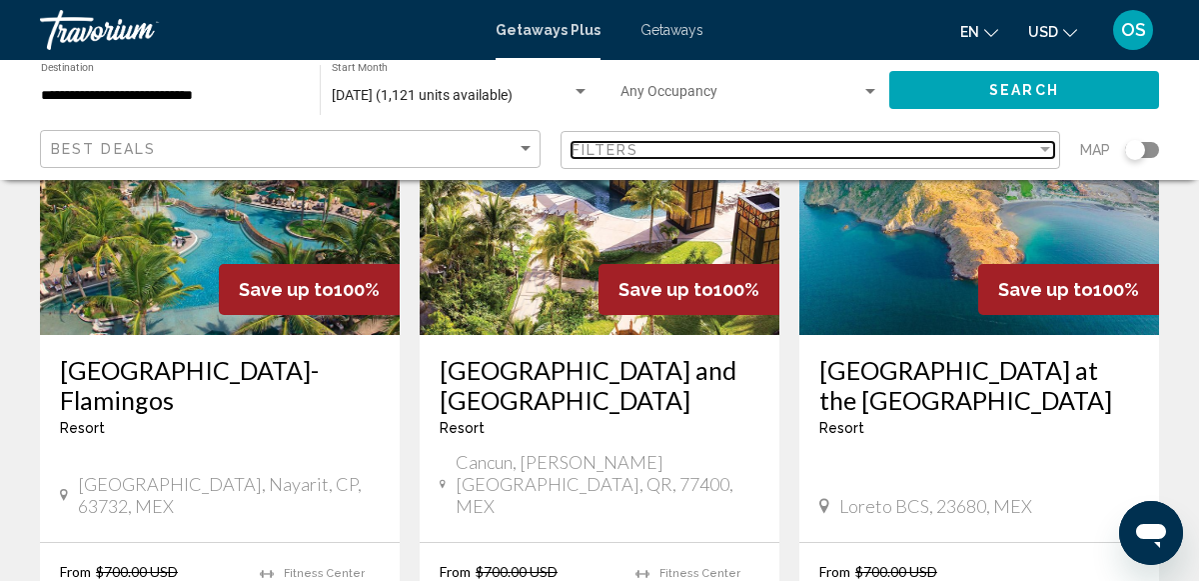
scroll to position [2460, 0]
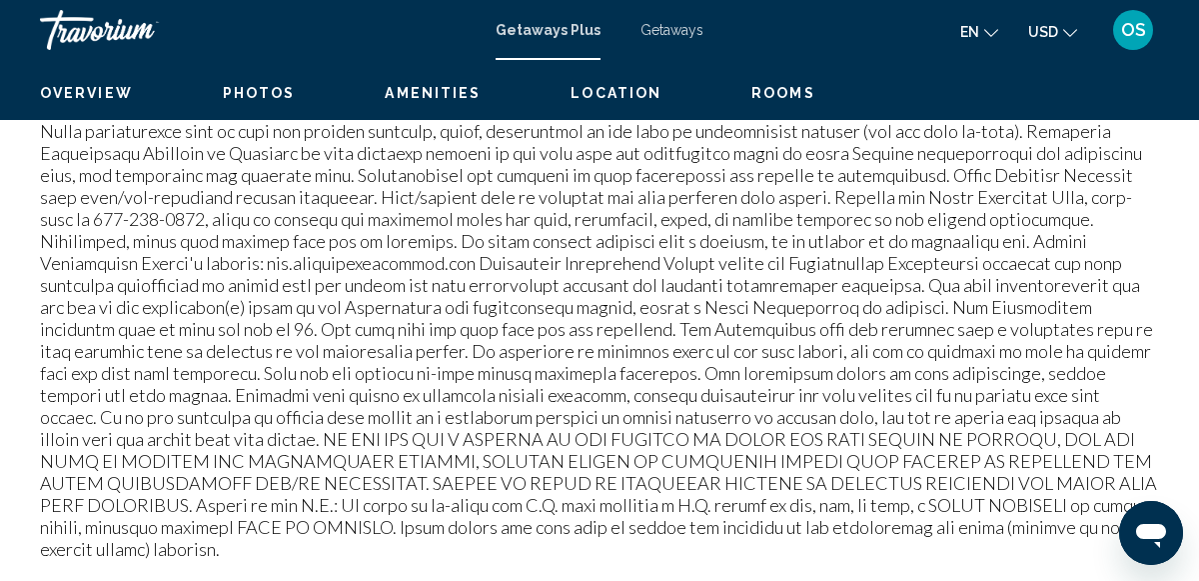
scroll to position [243, 0]
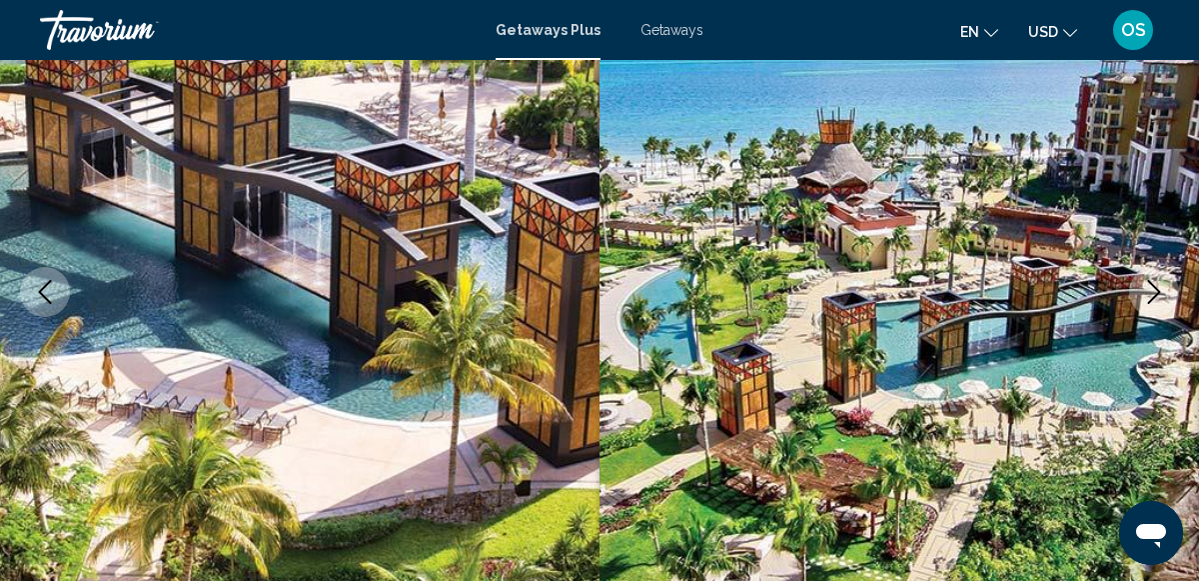
click at [1157, 292] on icon "Next image" at bounding box center [1154, 292] width 24 height 24
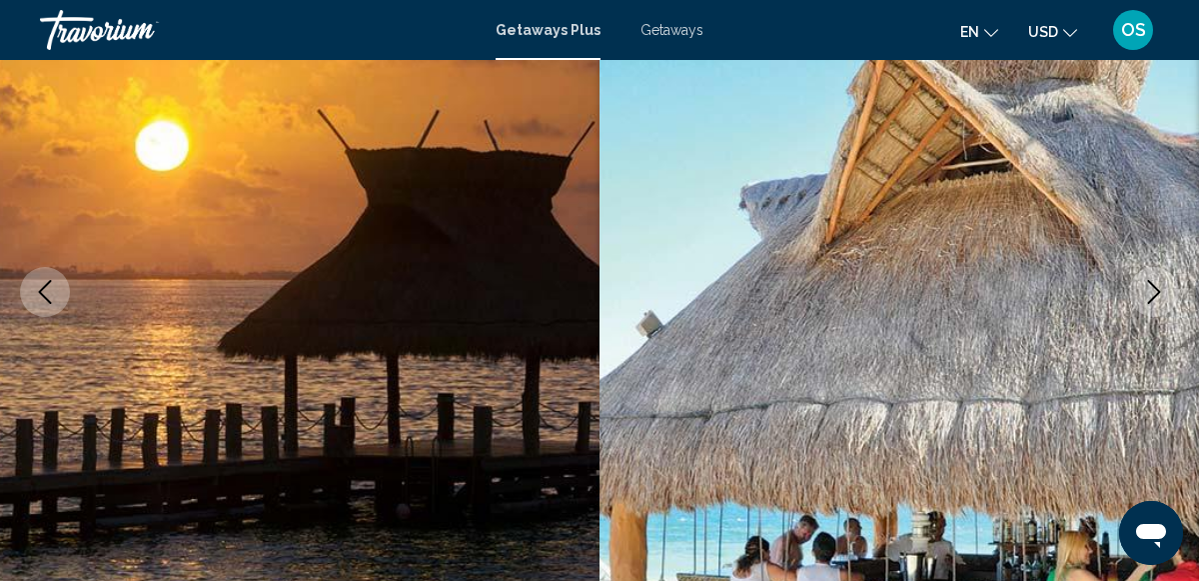
click at [1157, 292] on icon "Next image" at bounding box center [1154, 292] width 24 height 24
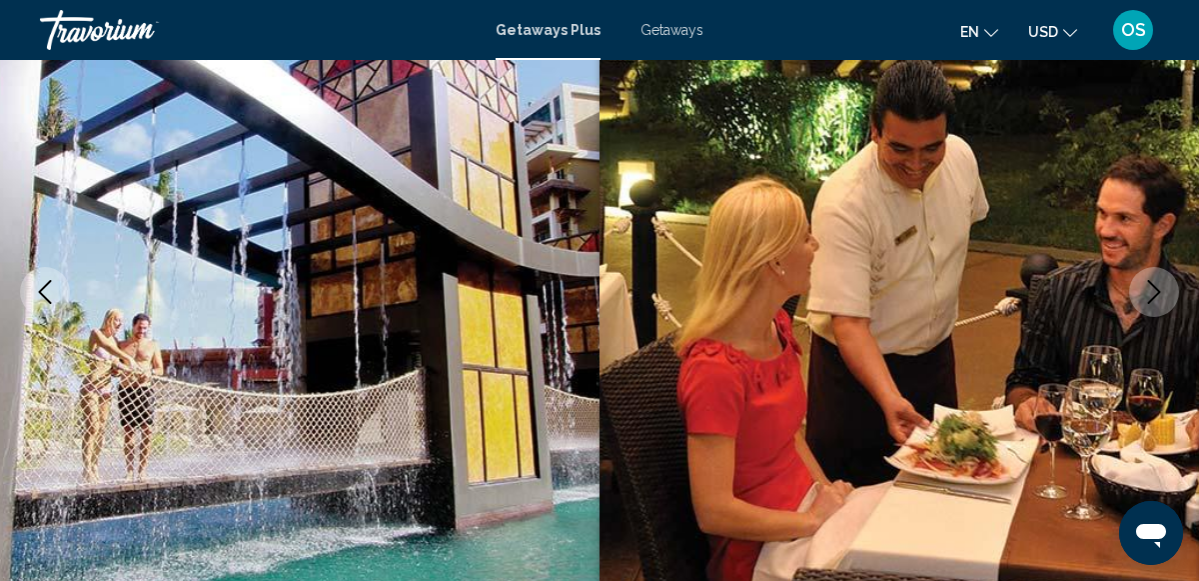
click at [1157, 292] on icon "Next image" at bounding box center [1154, 292] width 24 height 24
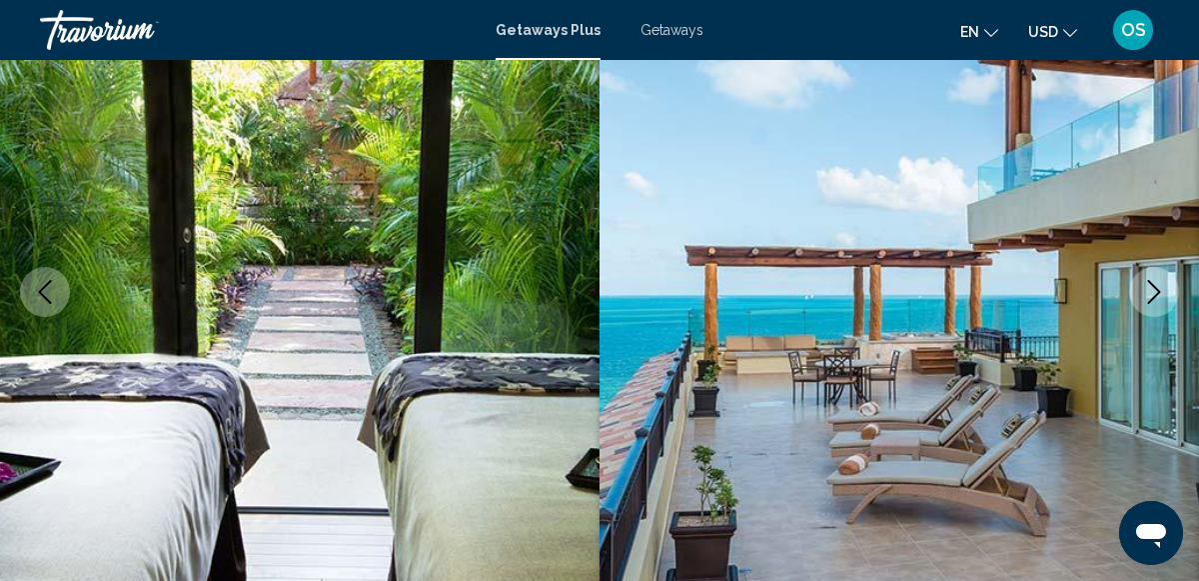
click at [1157, 292] on icon "Next image" at bounding box center [1154, 292] width 24 height 24
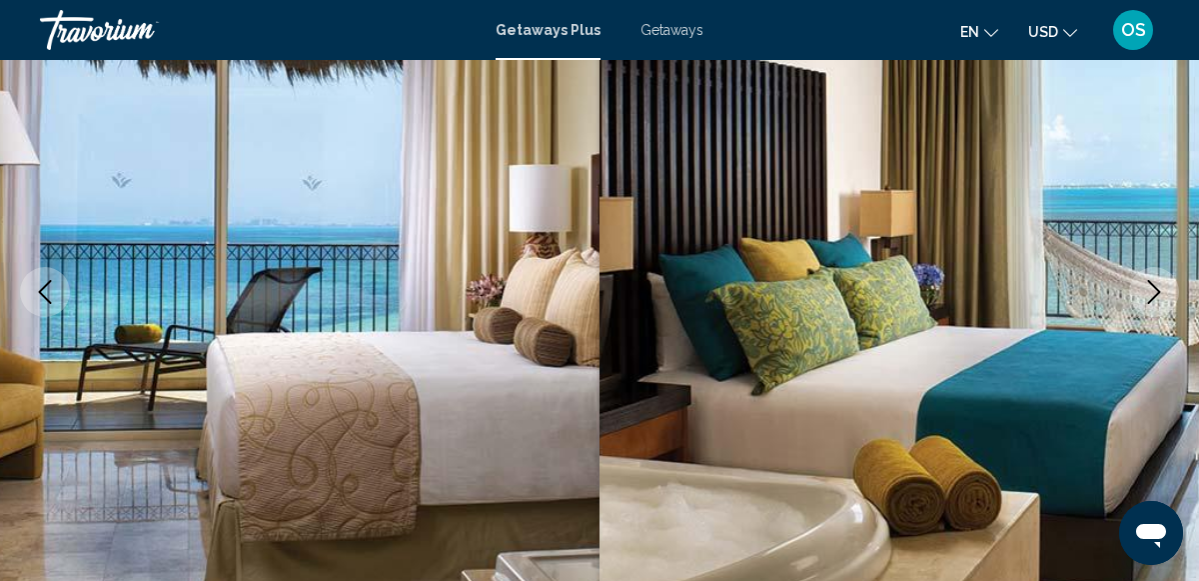
click at [1157, 292] on icon "Next image" at bounding box center [1154, 292] width 24 height 24
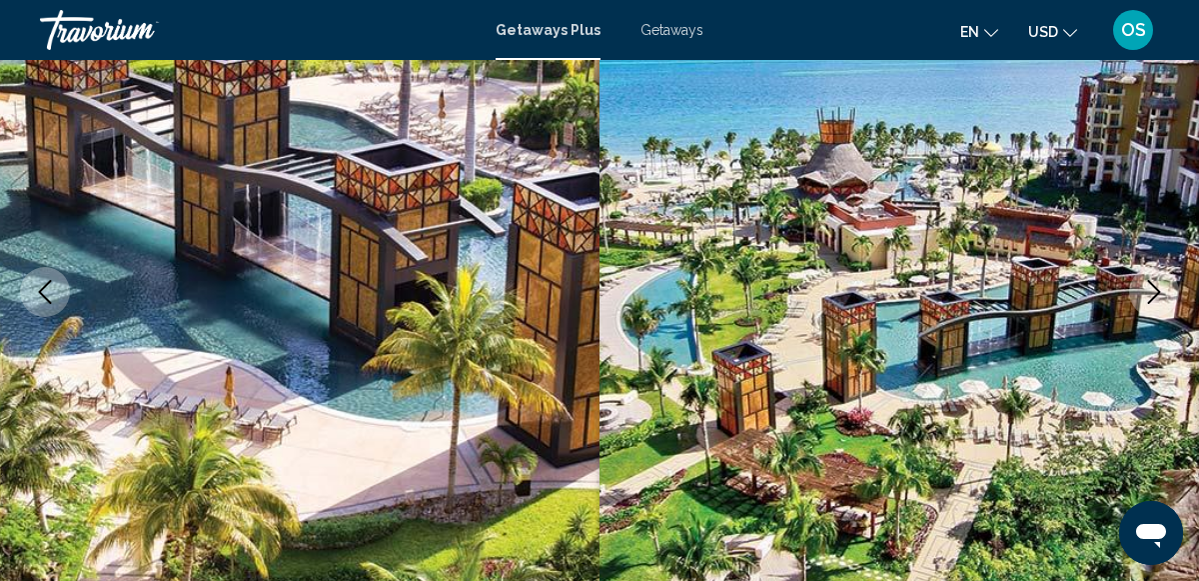
click at [1157, 292] on icon "Next image" at bounding box center [1154, 292] width 24 height 24
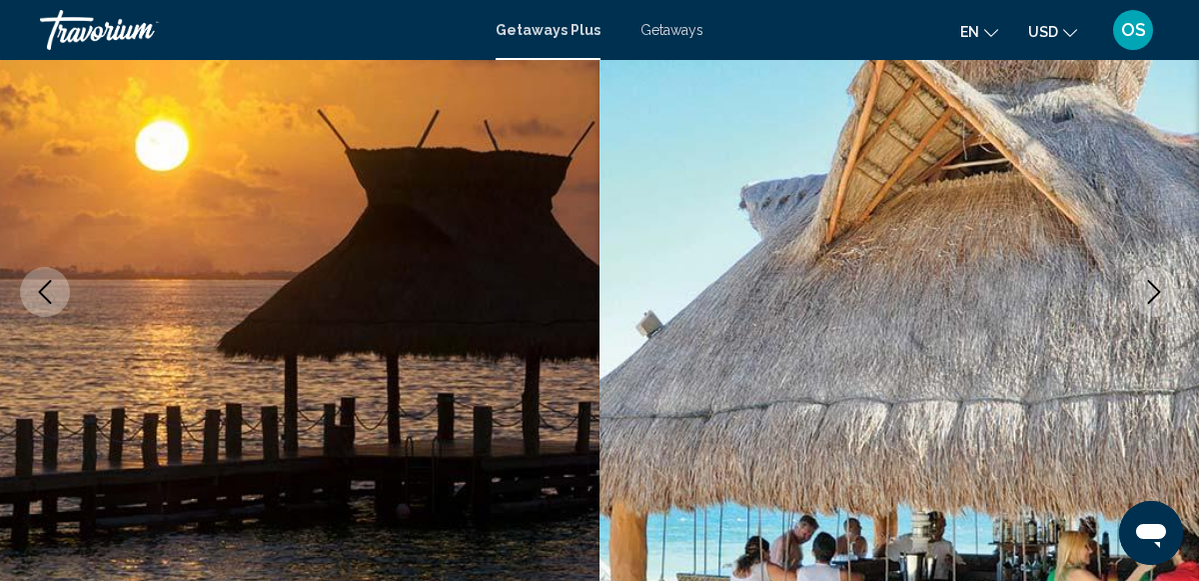
click at [1157, 292] on icon "Next image" at bounding box center [1154, 292] width 24 height 24
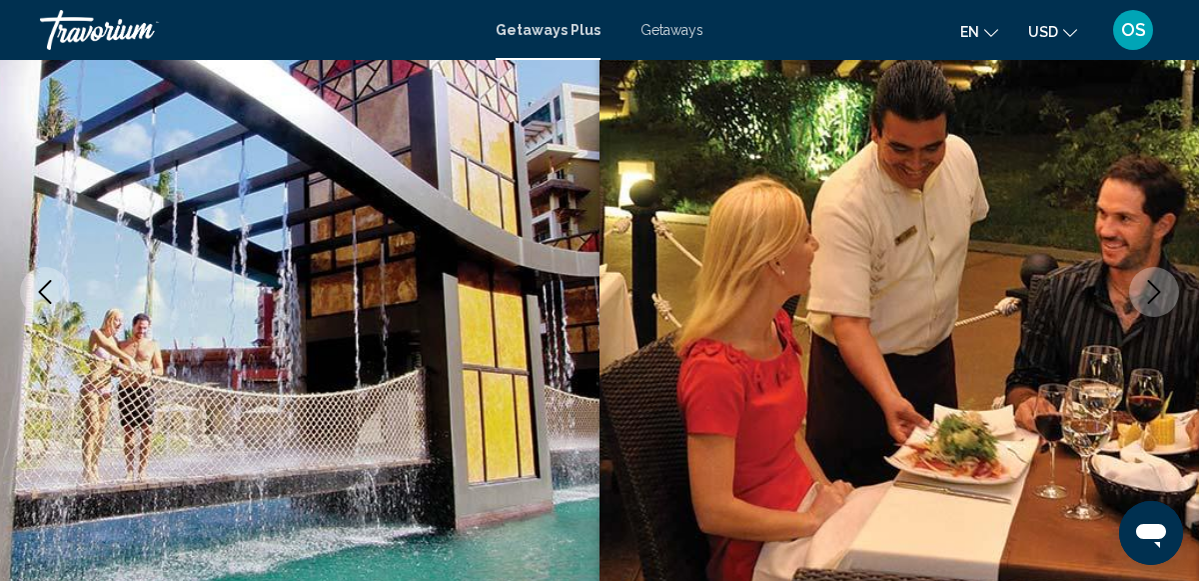
click at [1157, 292] on icon "Next image" at bounding box center [1154, 292] width 24 height 24
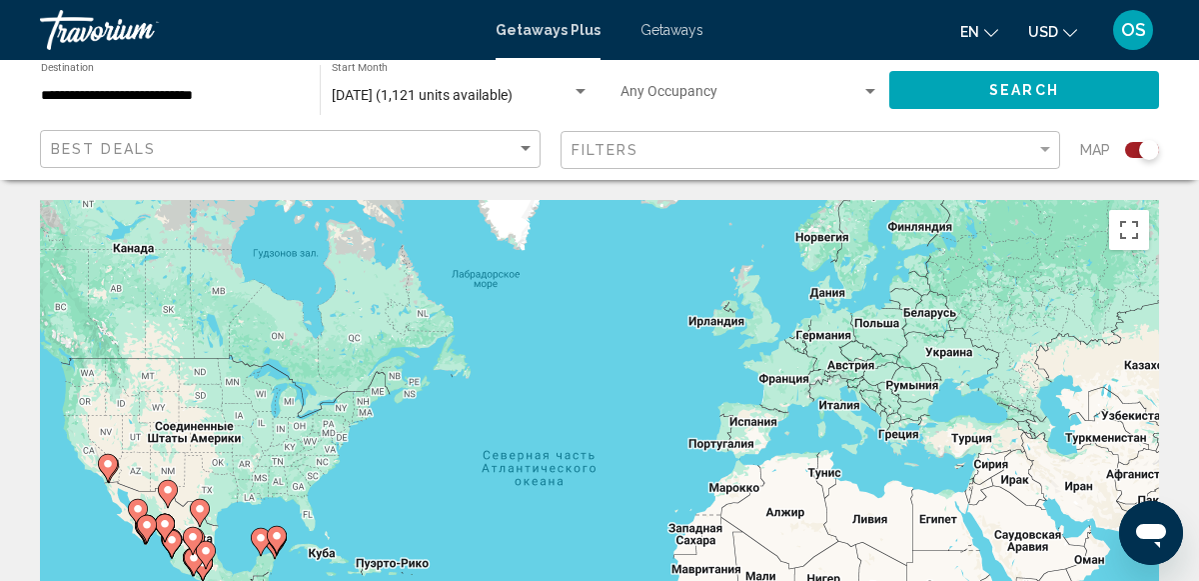
click at [1139, 149] on div "Search widget" at bounding box center [1149, 150] width 20 height 20
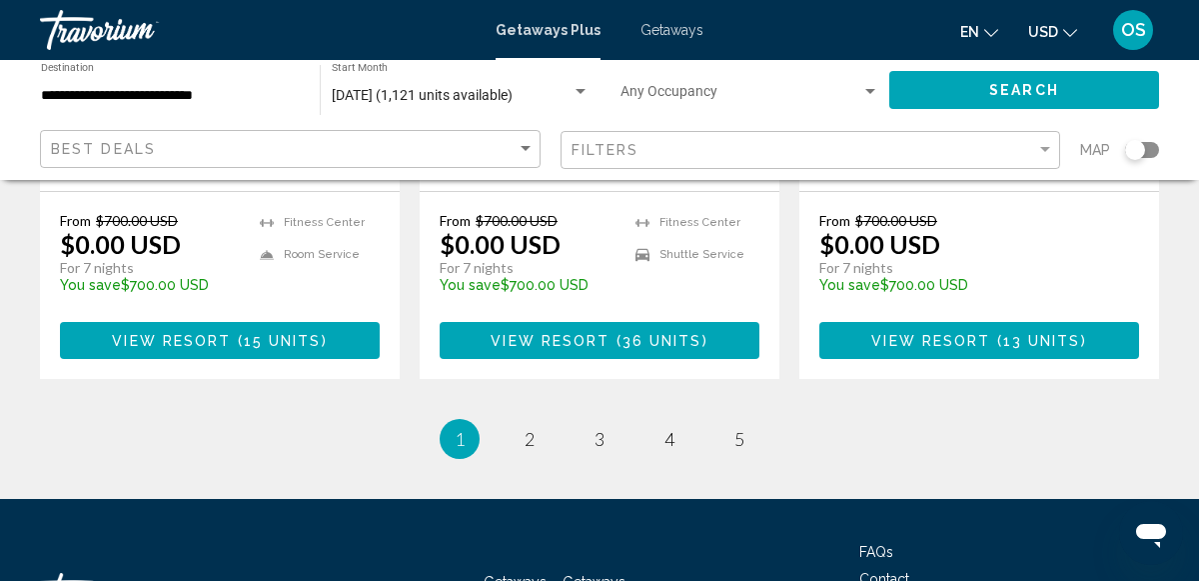
scroll to position [2843, 0]
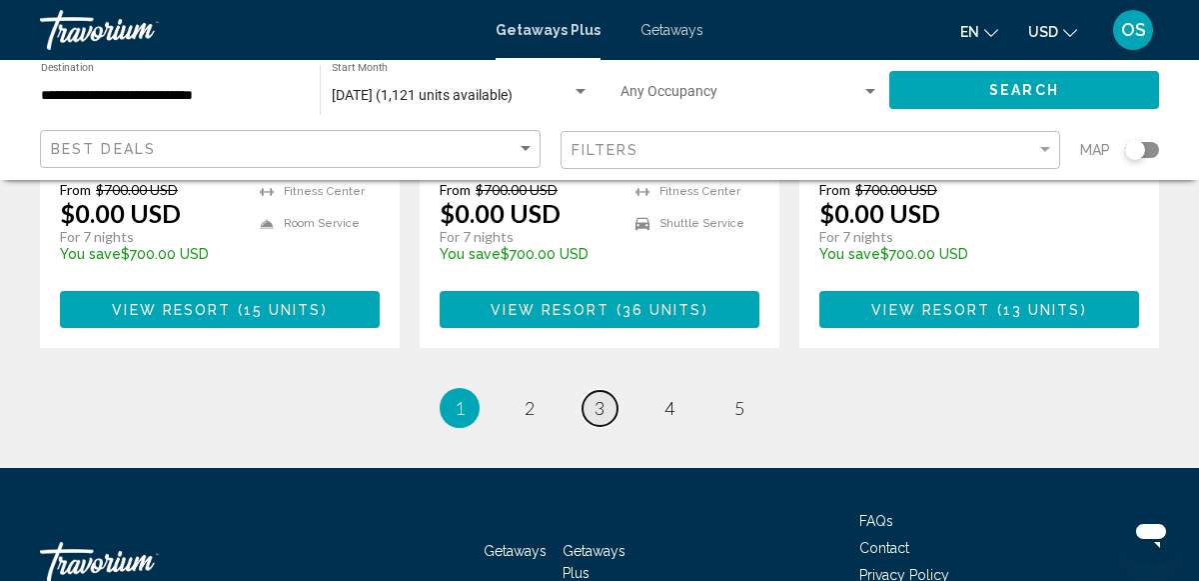
click at [595, 397] on span "3" at bounding box center [600, 408] width 10 height 22
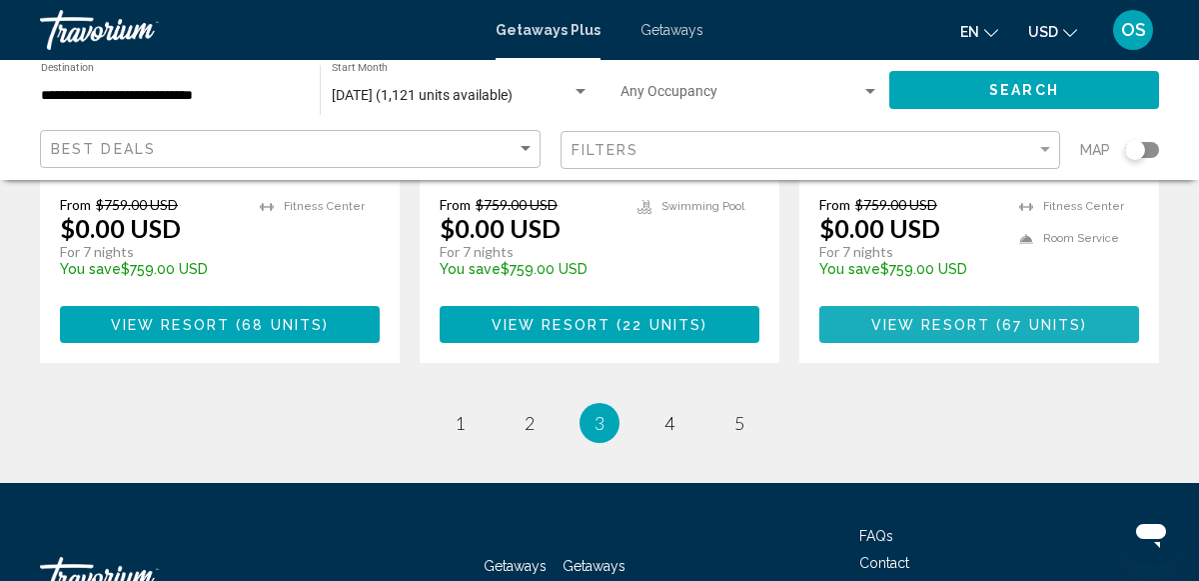
scroll to position [2851, 0]
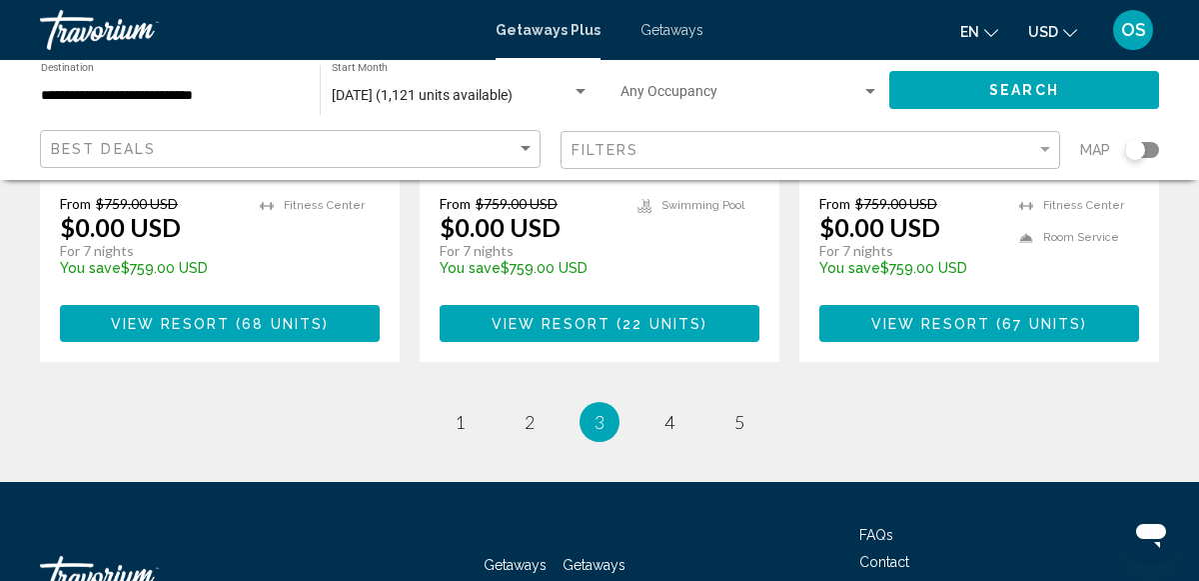
click at [609, 557] on span "Getaways Plus" at bounding box center [594, 576] width 63 height 38
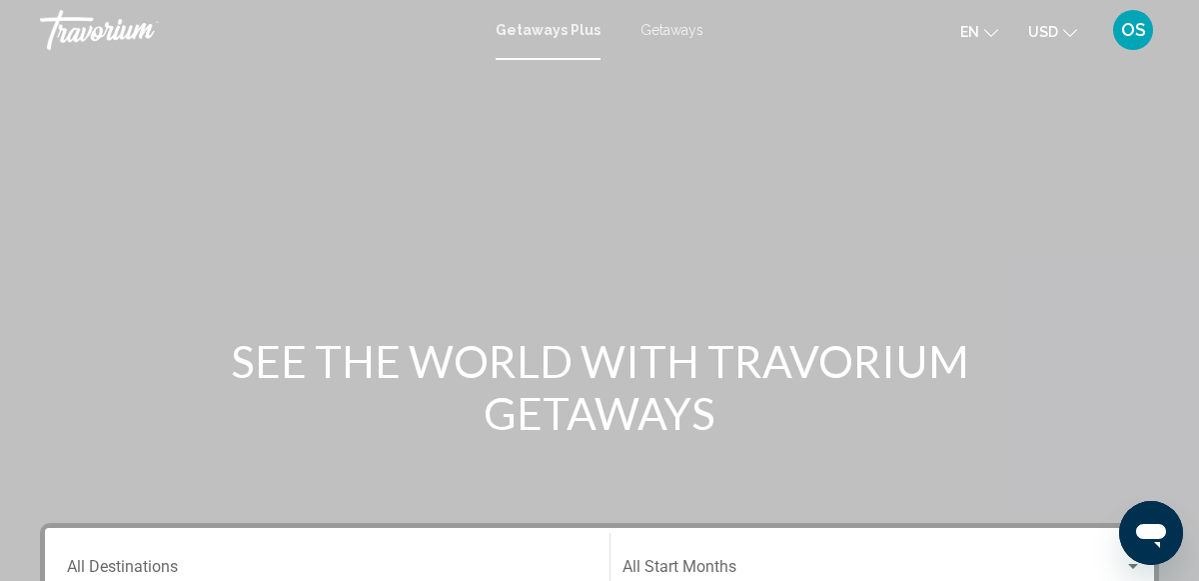
click at [672, 31] on span "Getaways" at bounding box center [672, 30] width 63 height 16
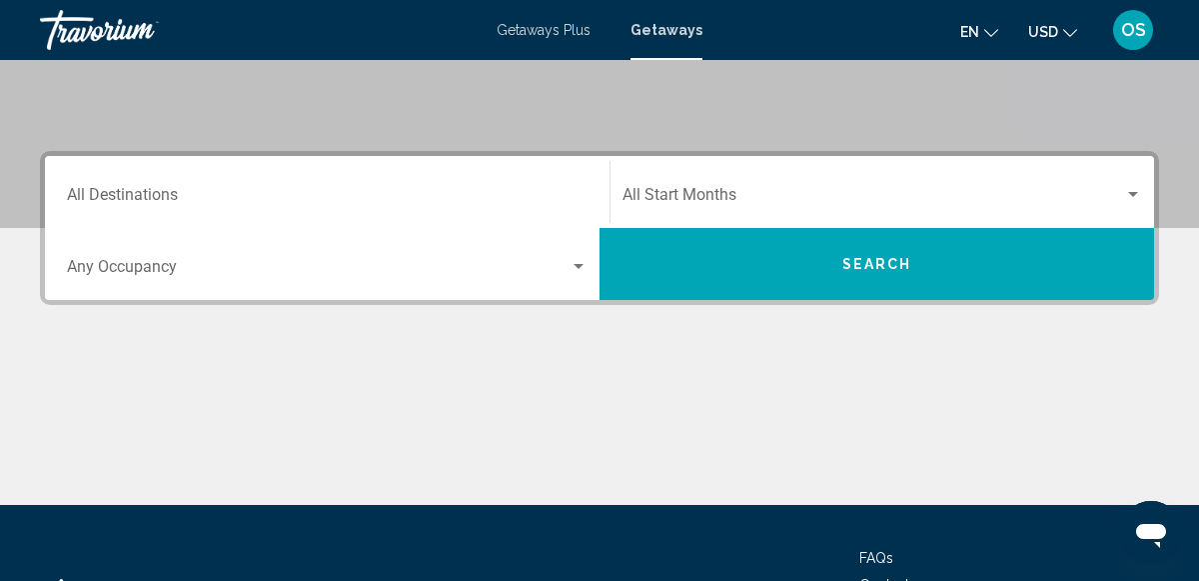
scroll to position [371, 0]
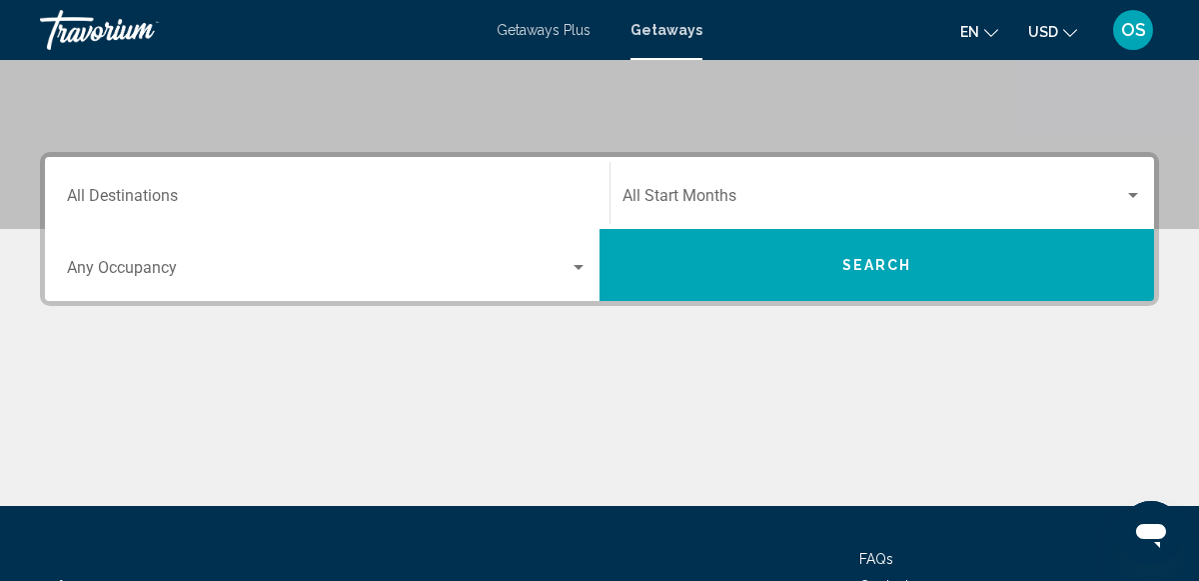
click at [558, 196] on input "Destination All Destinations" at bounding box center [327, 200] width 521 height 18
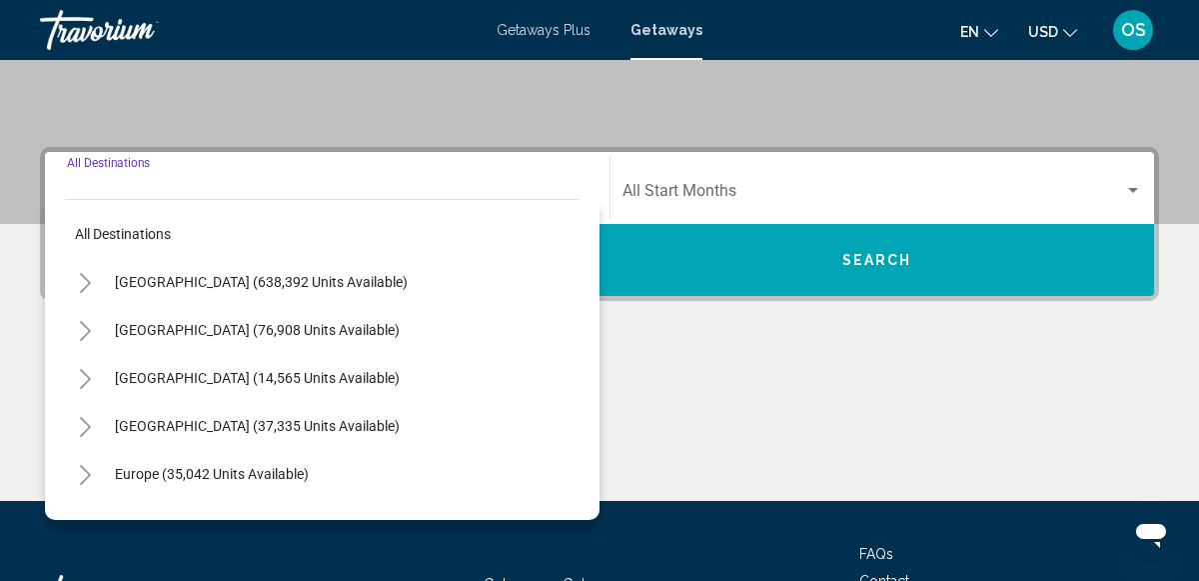
scroll to position [458, 0]
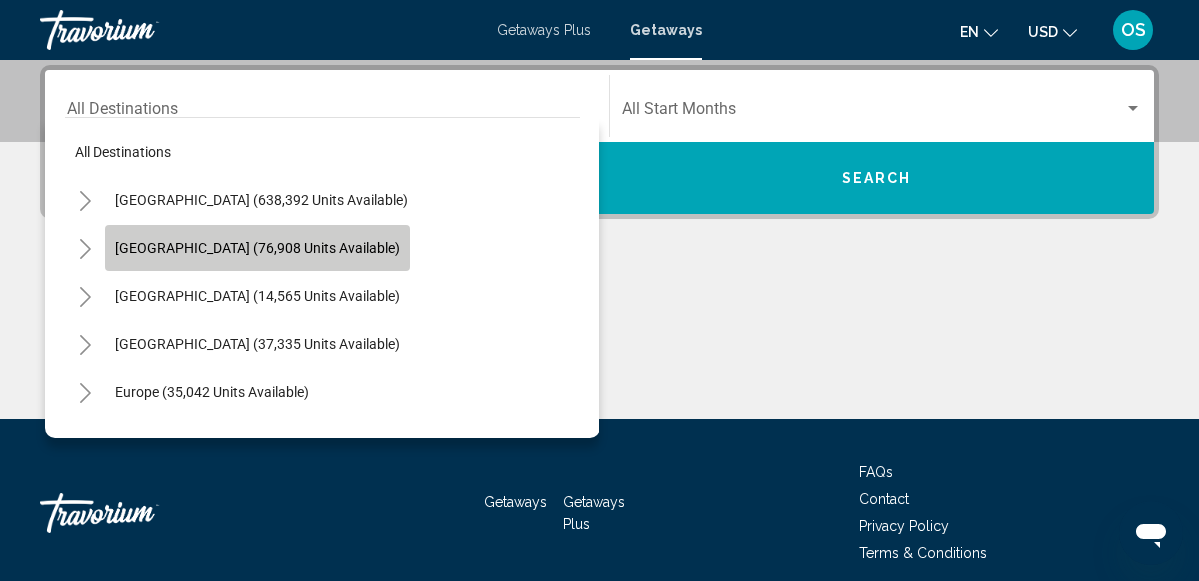
click at [296, 250] on span "Mexico (76,908 units available)" at bounding box center [257, 248] width 285 height 16
type input "**********"
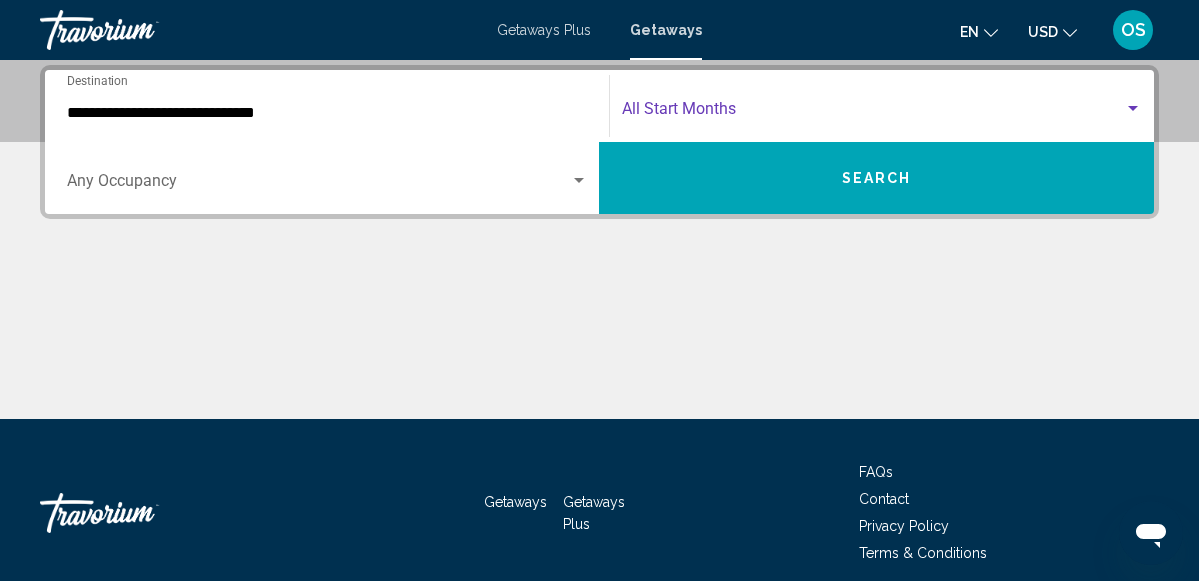
click at [1131, 111] on div "Search widget" at bounding box center [1133, 109] width 18 height 16
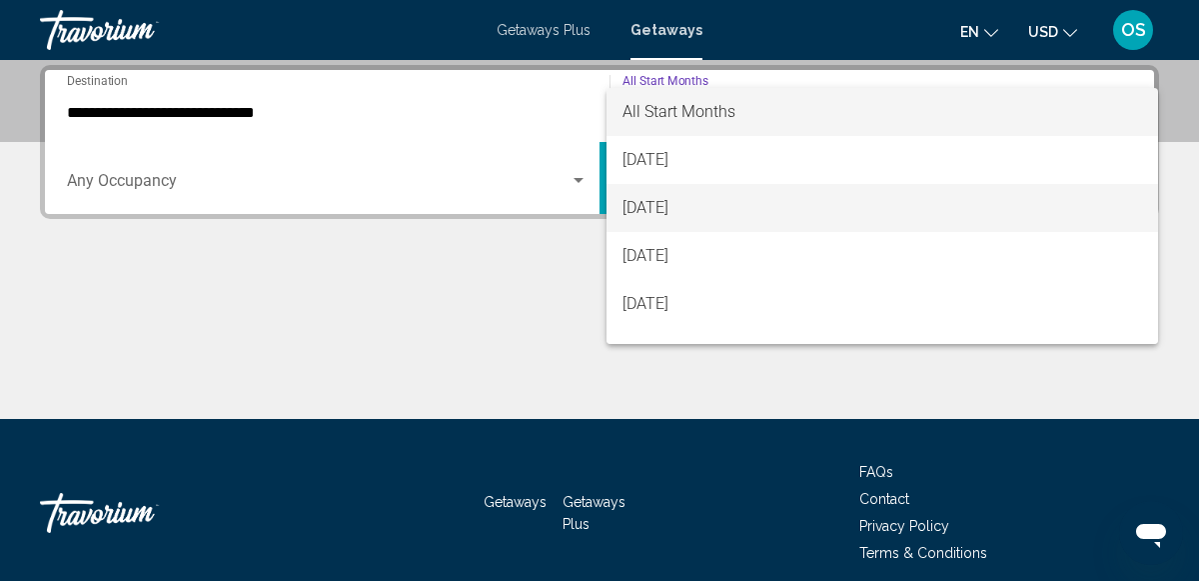
click at [921, 209] on span "September 2025" at bounding box center [883, 208] width 520 height 48
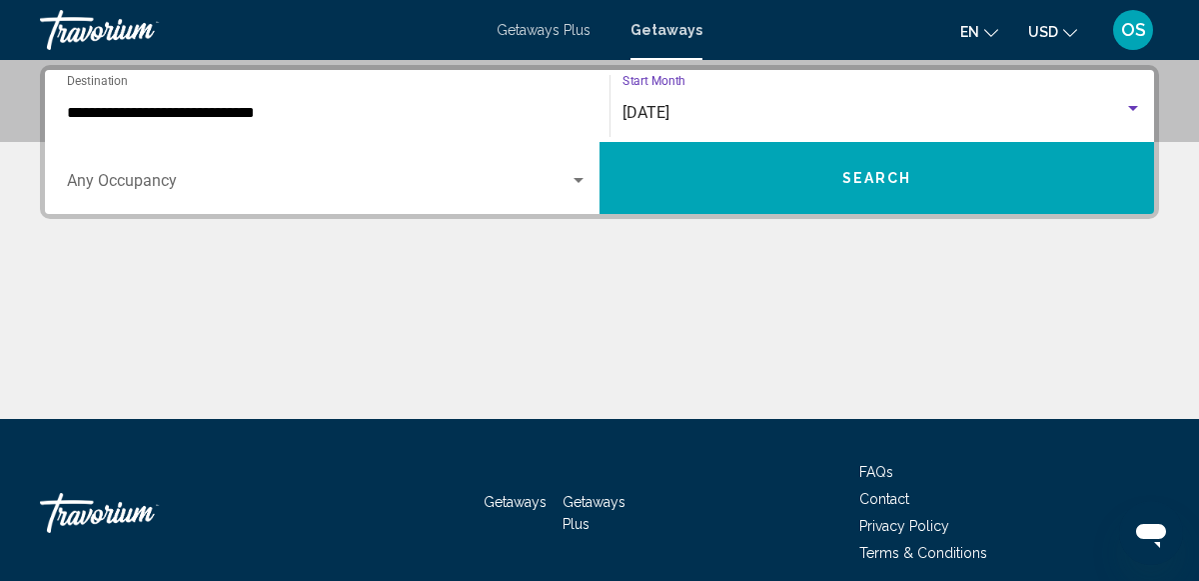
click at [922, 200] on button "Search" at bounding box center [877, 178] width 555 height 72
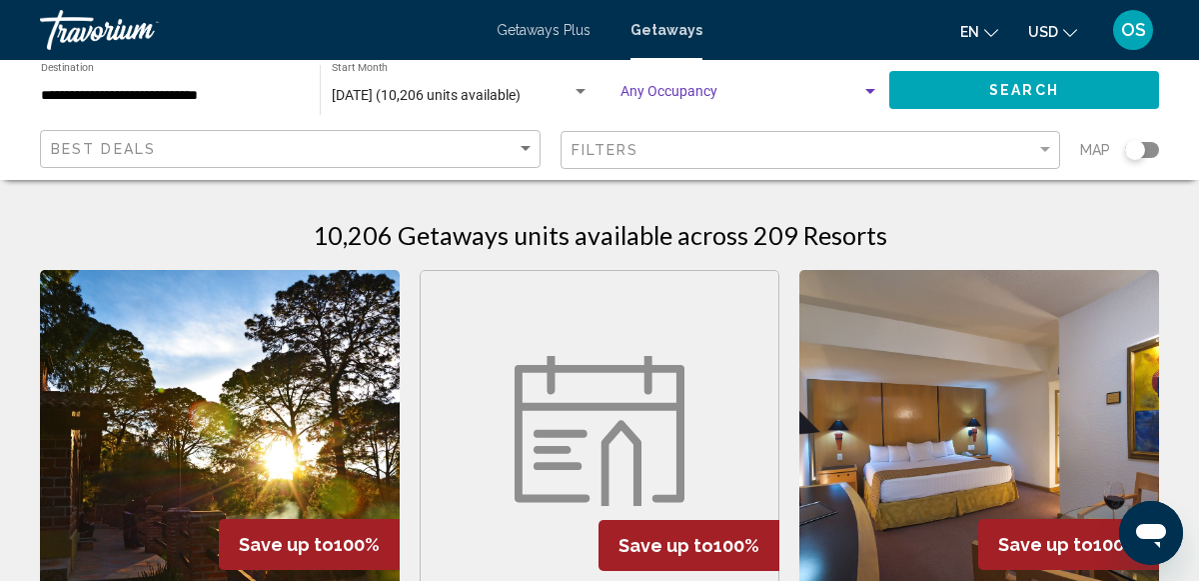
click at [870, 90] on div "Search widget" at bounding box center [870, 91] width 10 height 5
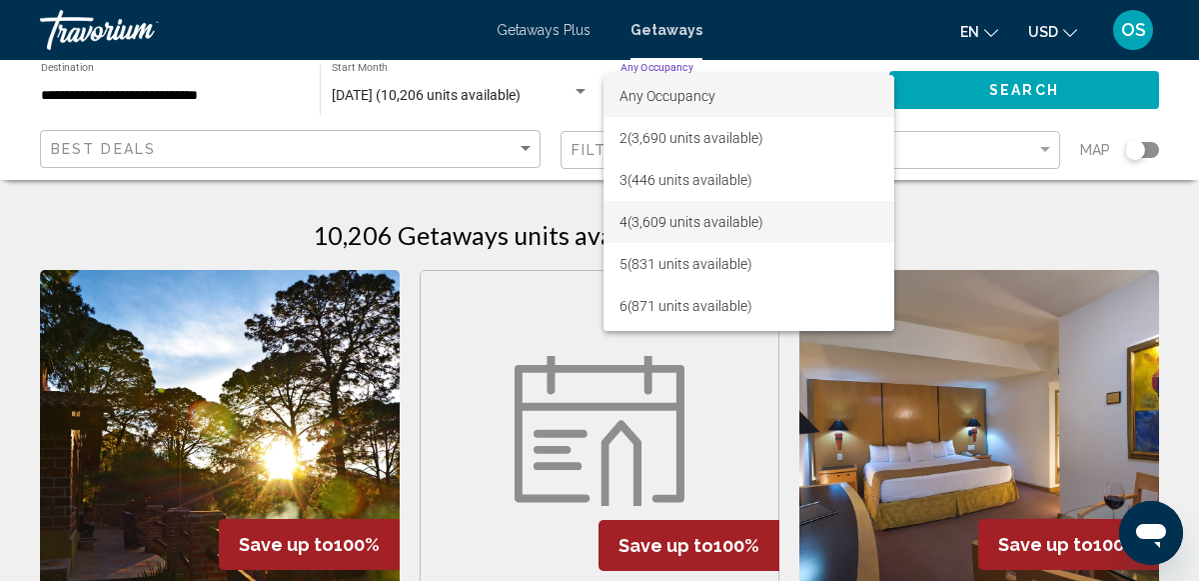
click at [751, 208] on span "4 (3,609 units available)" at bounding box center [749, 222] width 259 height 42
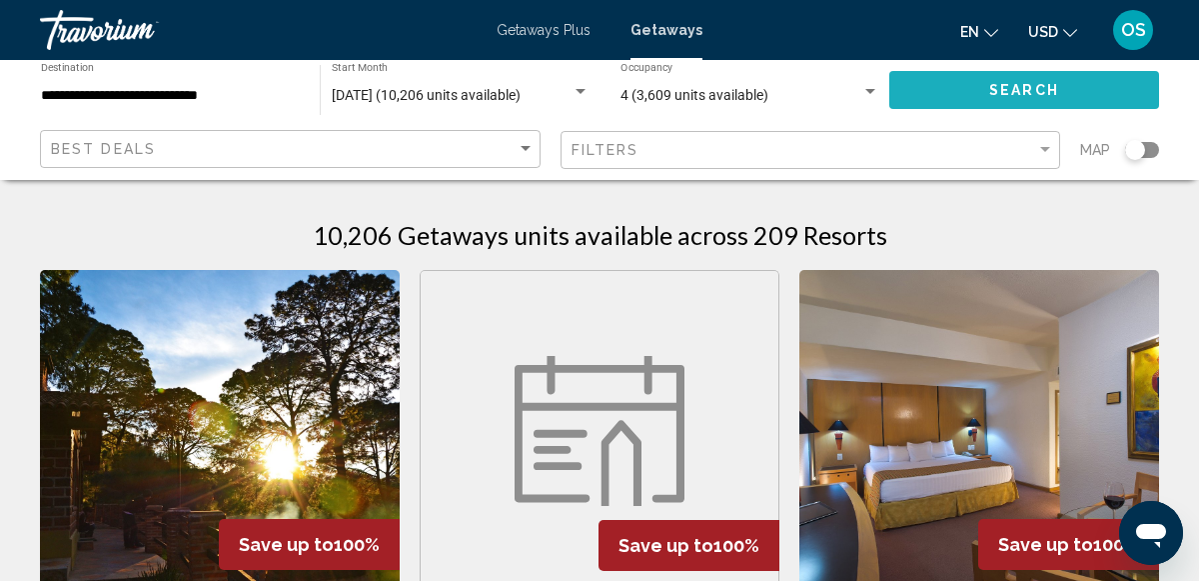
click at [949, 85] on button "Search" at bounding box center [1024, 89] width 270 height 37
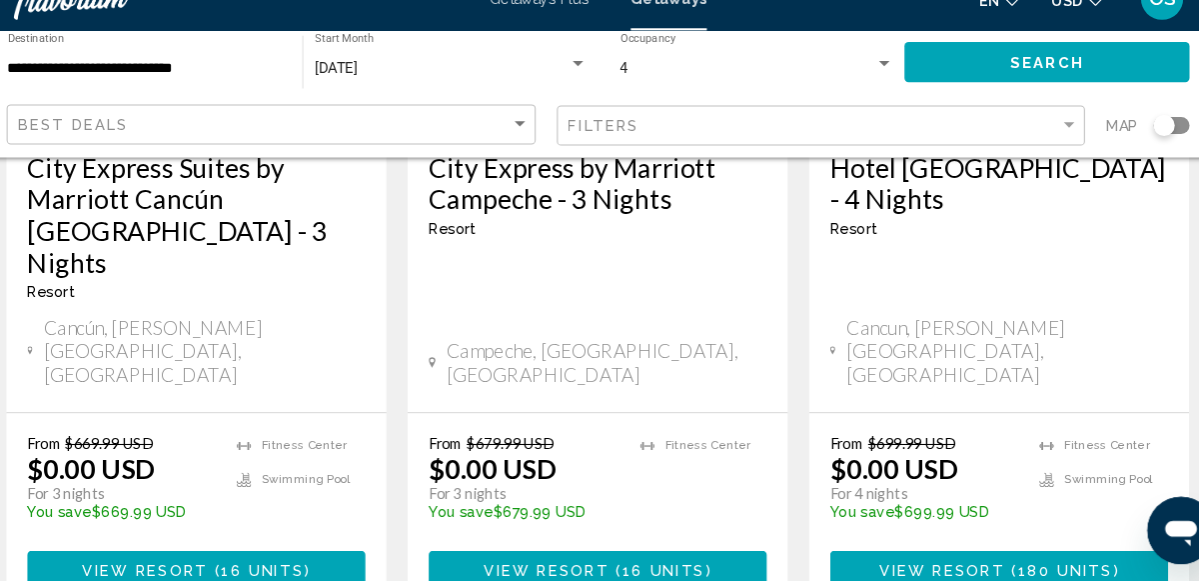
scroll to position [2754, 0]
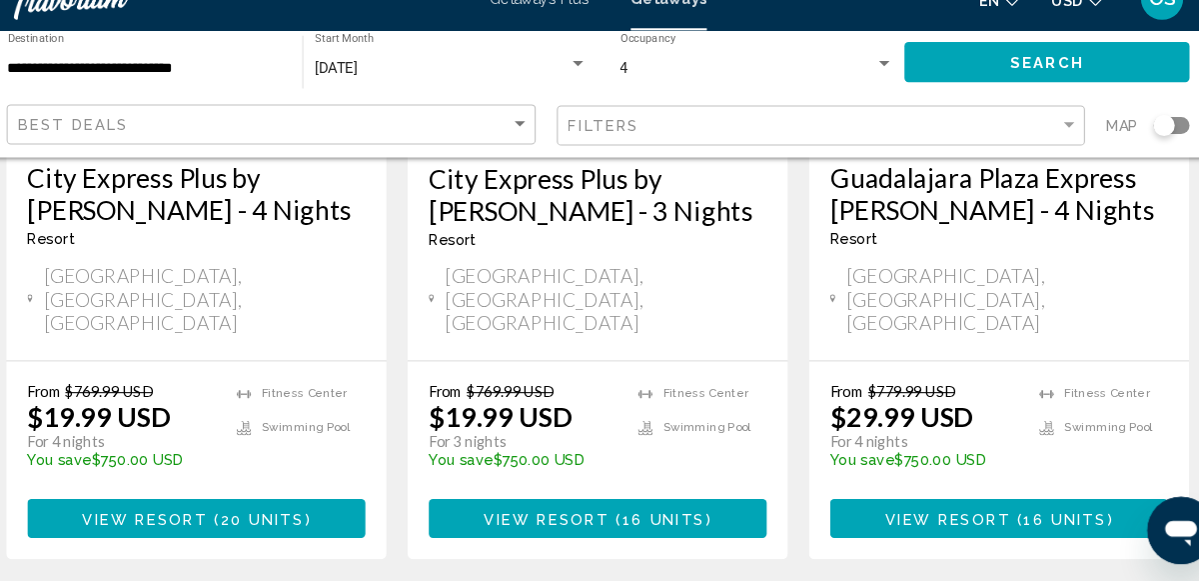
scroll to position [2851, 0]
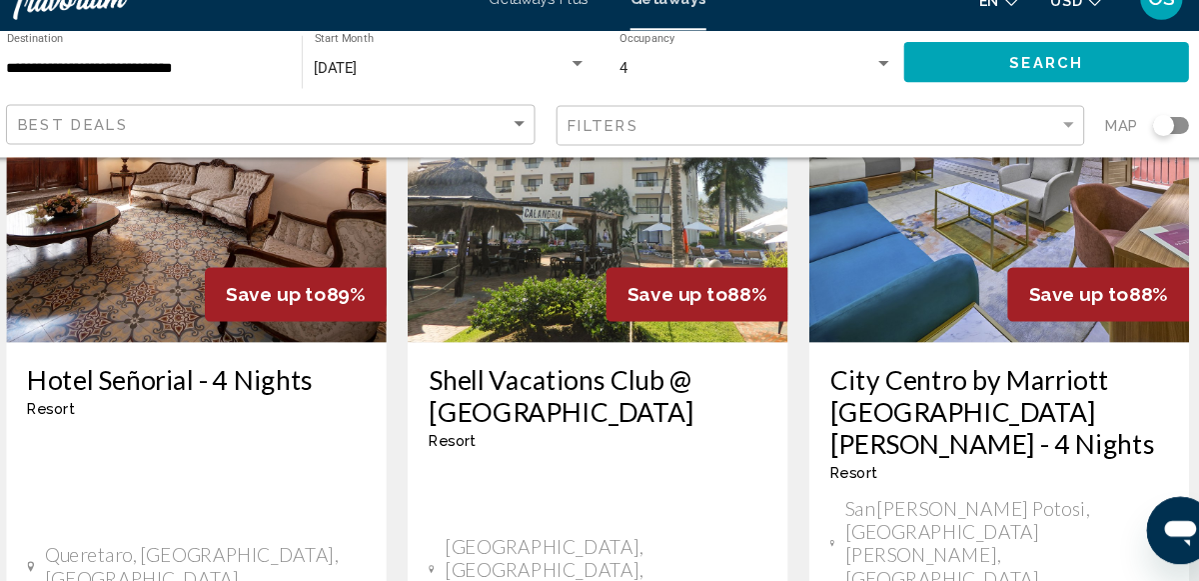
scroll to position [2651, 0]
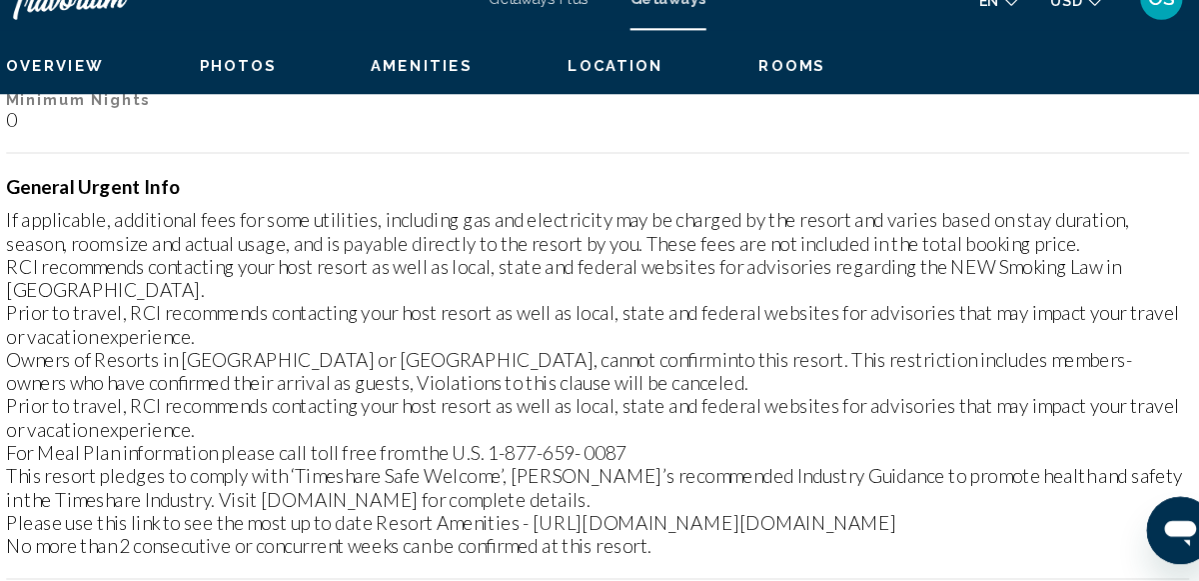
scroll to position [228, 0]
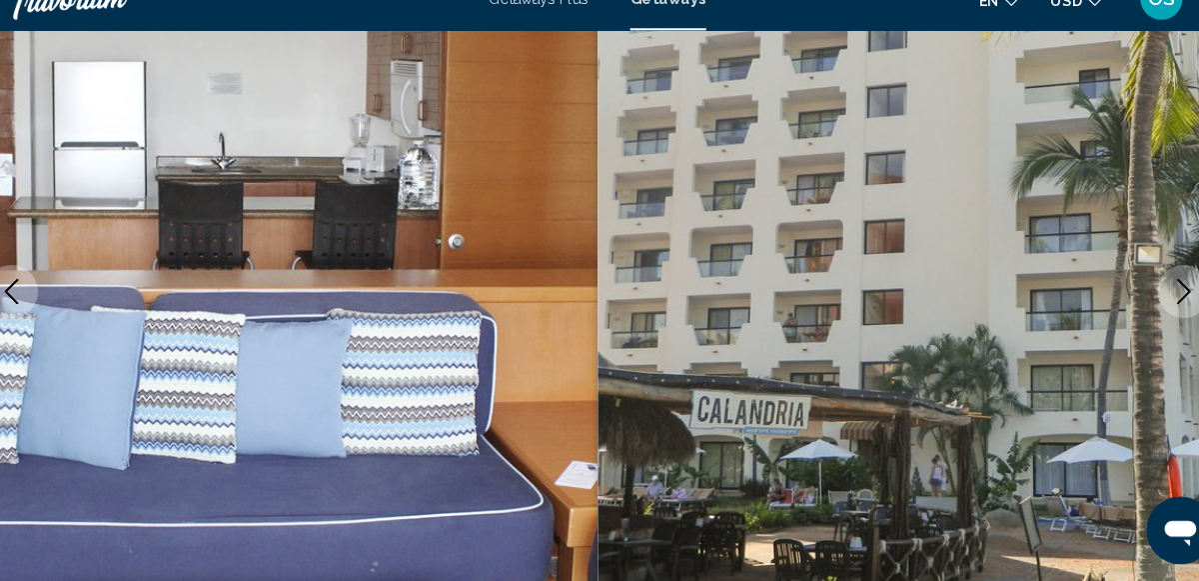
click at [1154, 304] on icon "Next image" at bounding box center [1154, 307] width 24 height 24
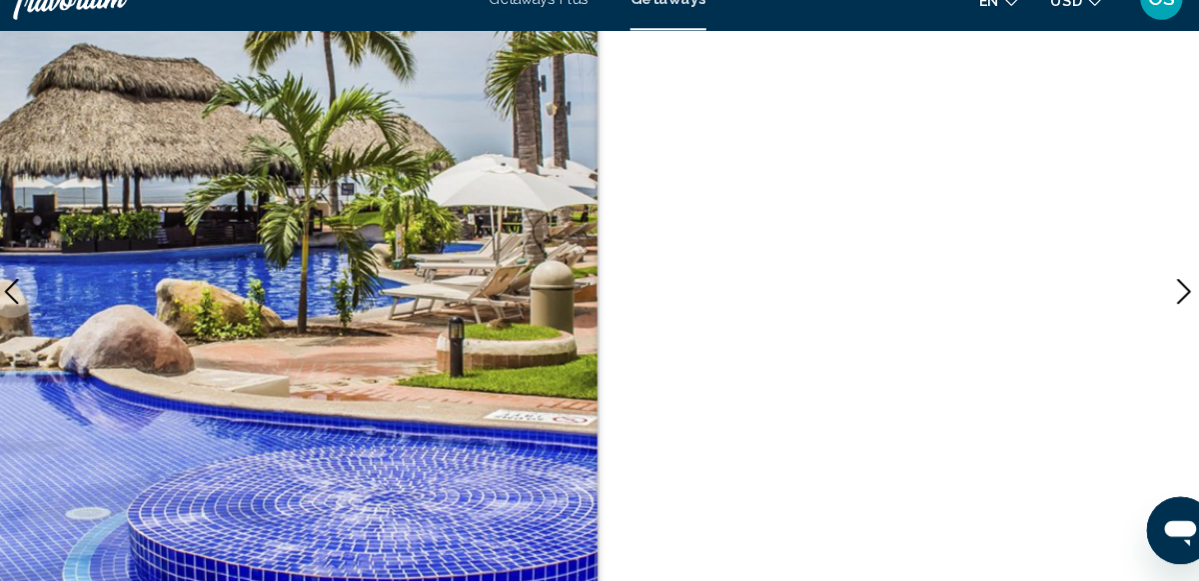
click at [1155, 302] on icon "Next image" at bounding box center [1154, 307] width 13 height 24
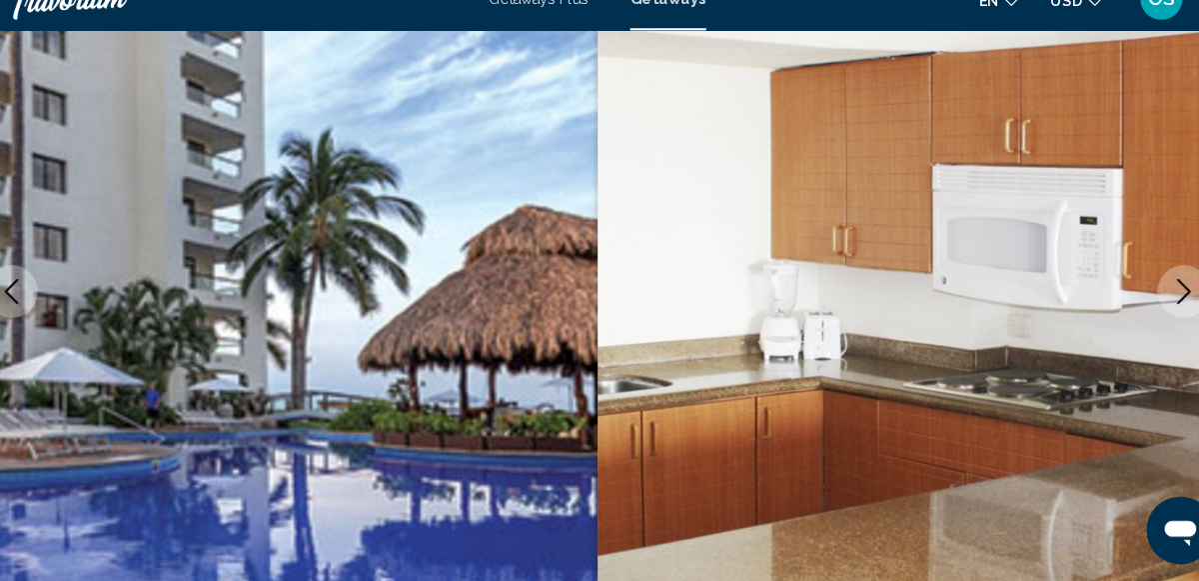
click at [1155, 302] on icon "Next image" at bounding box center [1154, 307] width 13 height 24
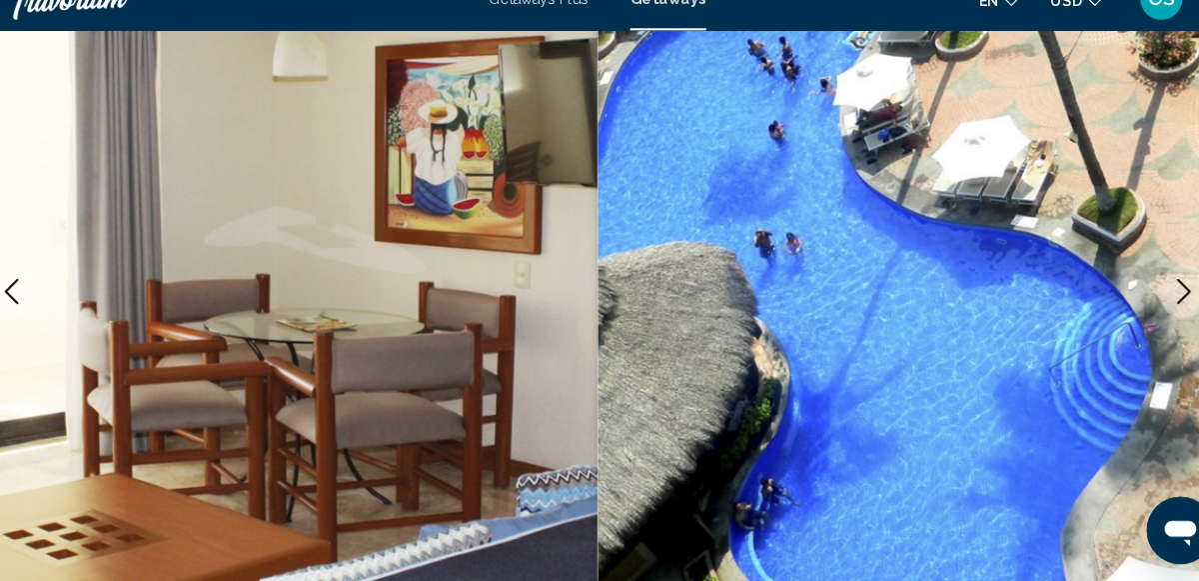
click at [1155, 302] on icon "Next image" at bounding box center [1154, 307] width 13 height 24
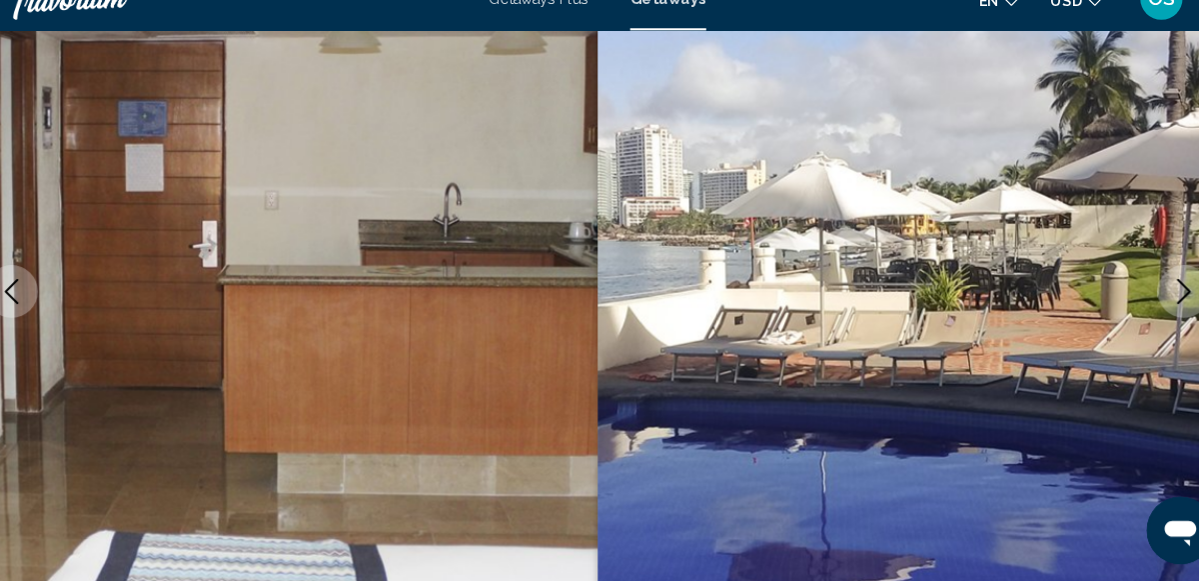
click at [1155, 302] on icon "Next image" at bounding box center [1154, 307] width 13 height 24
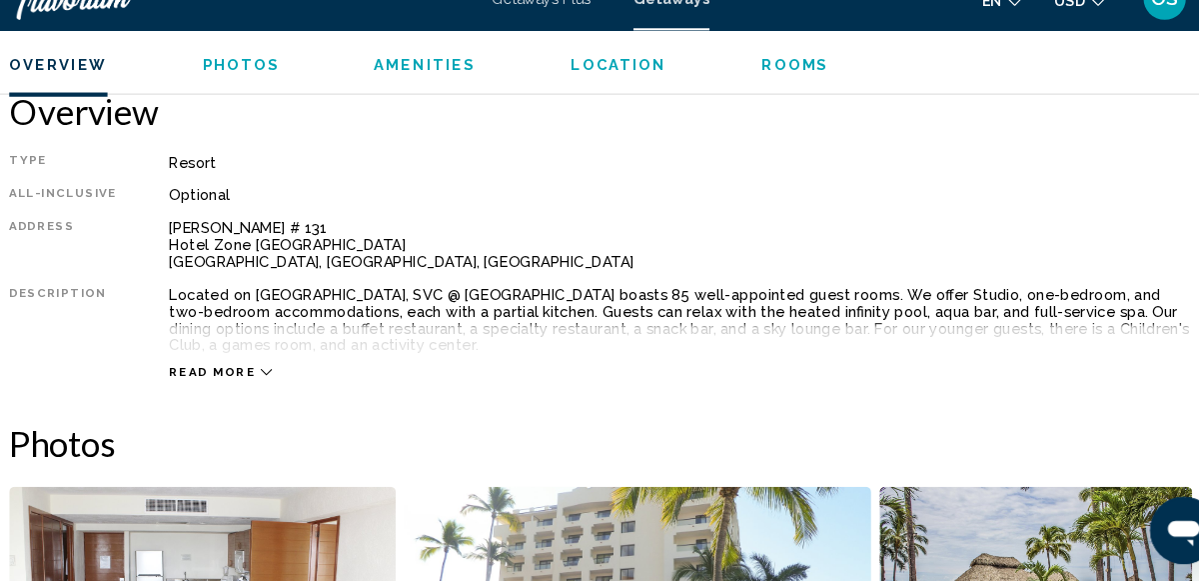
scroll to position [994, 0]
click at [262, 382] on span "Read more" at bounding box center [232, 382] width 82 height 13
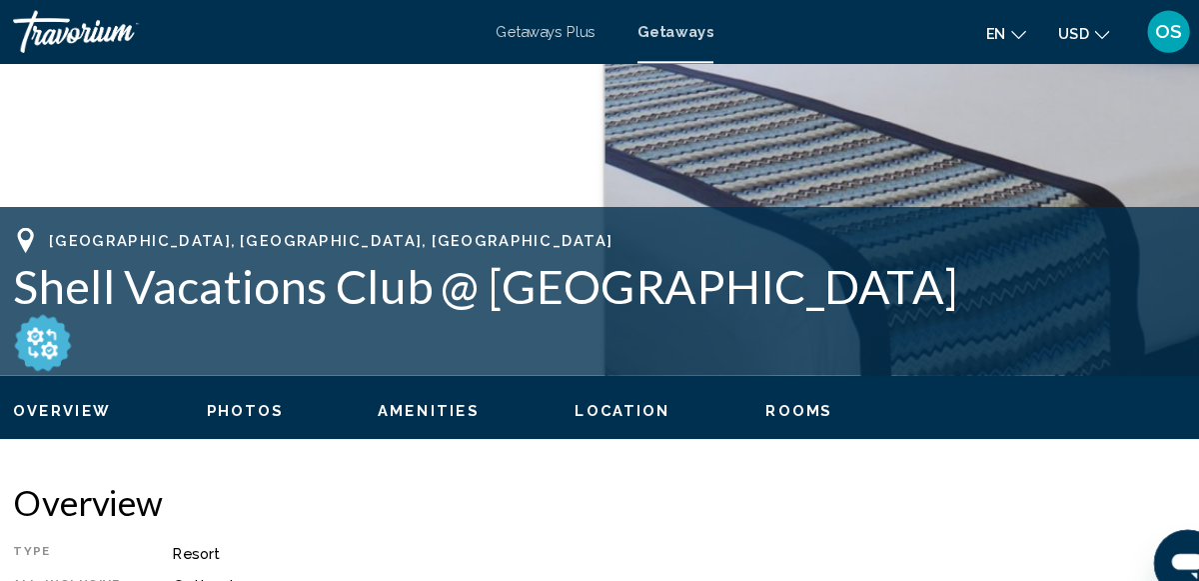
scroll to position [651, 0]
